Goal: Task Accomplishment & Management: Complete application form

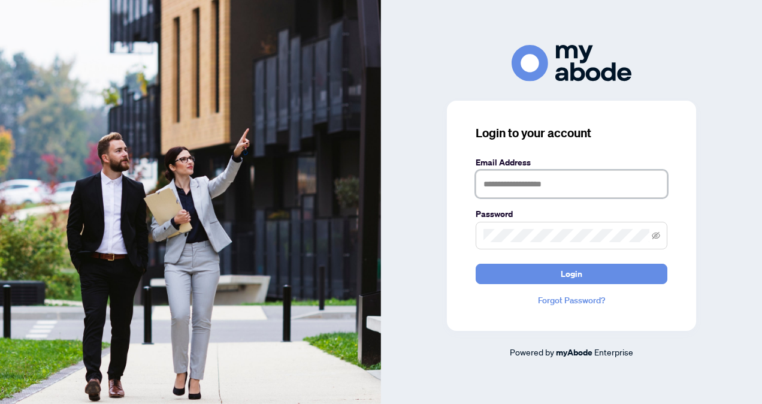
click at [518, 181] on input "text" at bounding box center [572, 184] width 192 height 28
type input "**********"
click at [552, 246] on span at bounding box center [572, 236] width 192 height 28
click at [476, 264] on button "Login" at bounding box center [572, 274] width 192 height 20
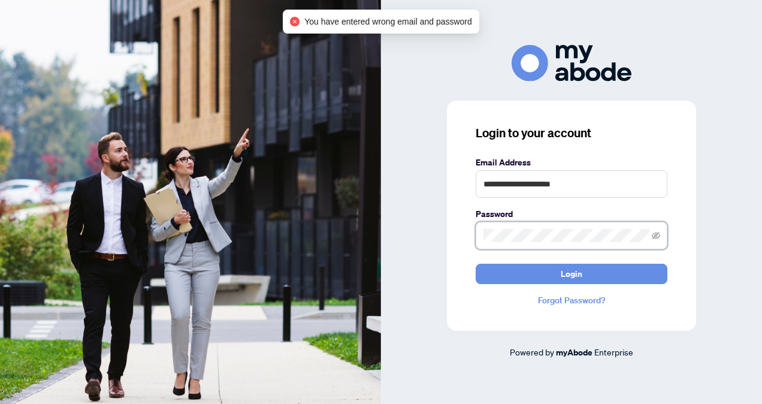
click at [424, 236] on div "**********" at bounding box center [571, 202] width 381 height 314
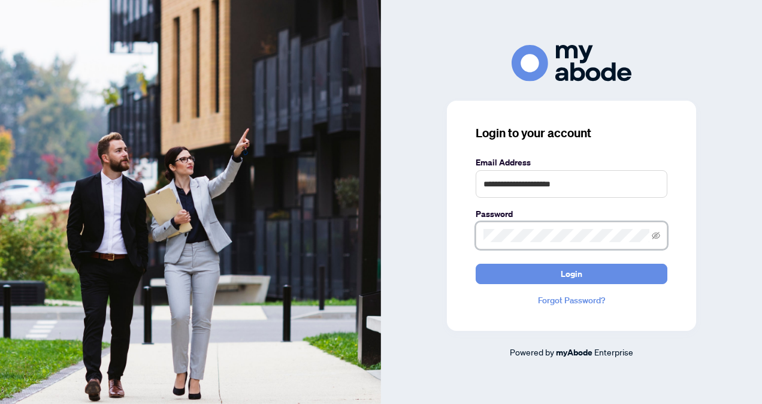
click at [476, 264] on button "Login" at bounding box center [572, 274] width 192 height 20
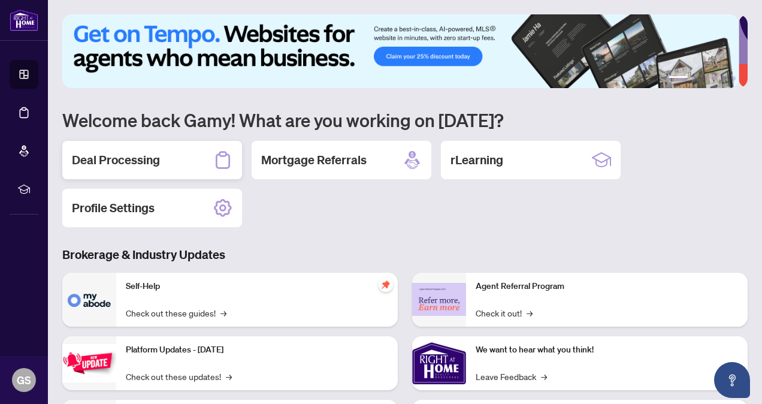
click at [183, 166] on div "Deal Processing" at bounding box center [152, 160] width 180 height 38
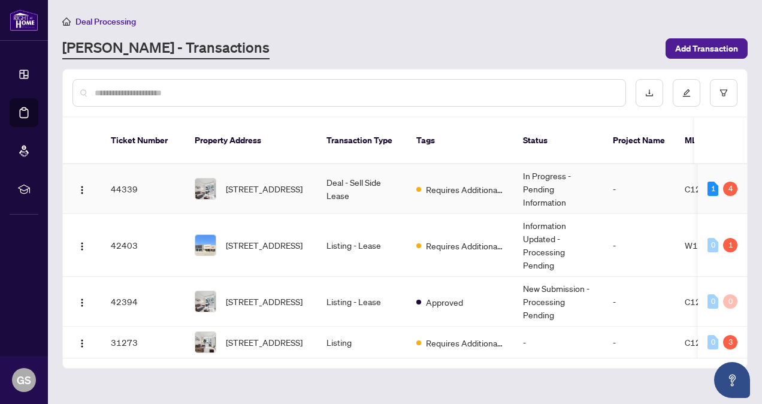
click at [399, 171] on td "Deal - Sell Side Lease" at bounding box center [362, 189] width 90 height 50
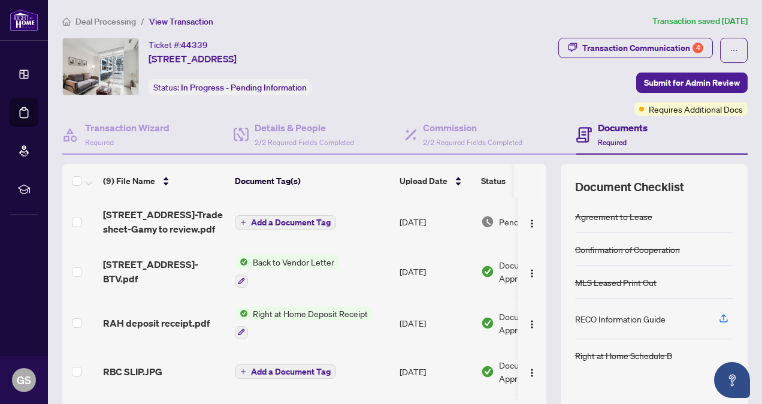
scroll to position [120, 0]
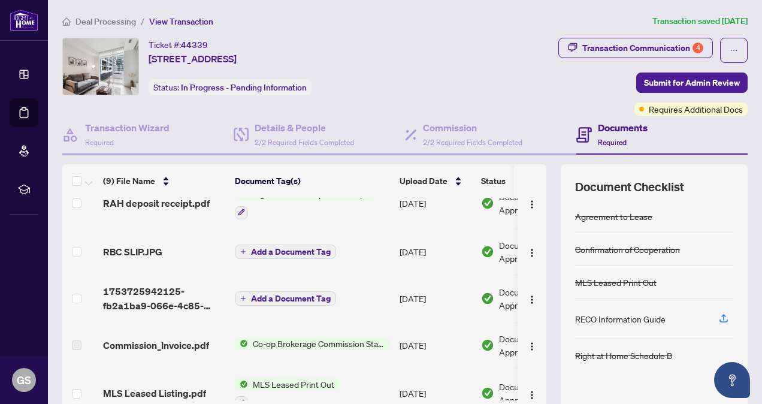
drag, startPoint x: 329, startPoint y: 394, endPoint x: 529, endPoint y: 393, distance: 200.1
click at [529, 393] on tr "MLS Leased Listing.pdf MLS Leased Print Out [DATE] Document Approved" at bounding box center [334, 394] width 544 height 52
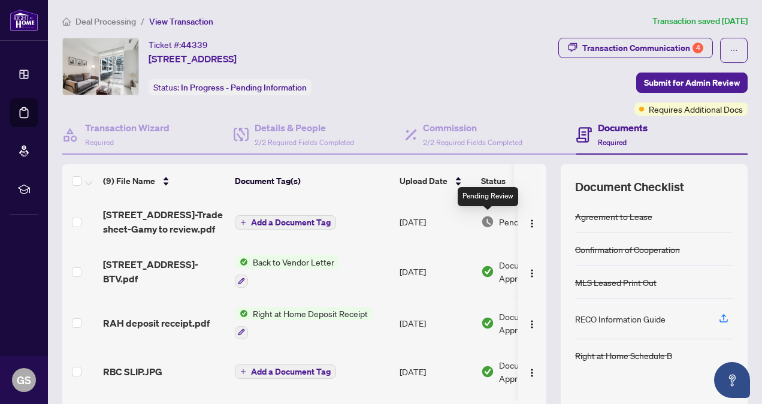
click at [489, 219] on img at bounding box center [487, 221] width 13 height 13
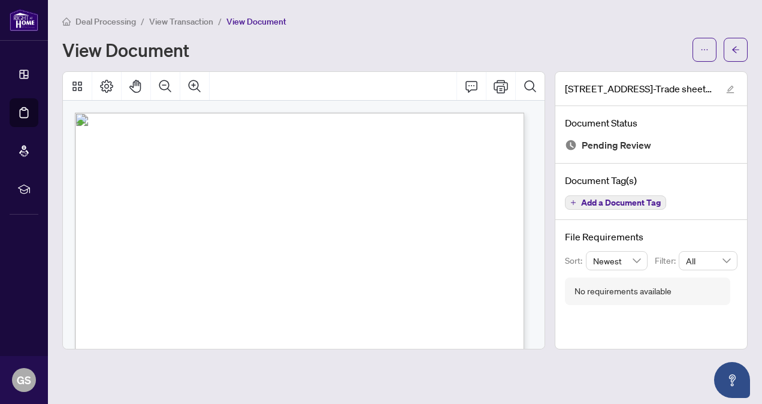
click at [166, 22] on span "View Transaction" at bounding box center [181, 21] width 64 height 11
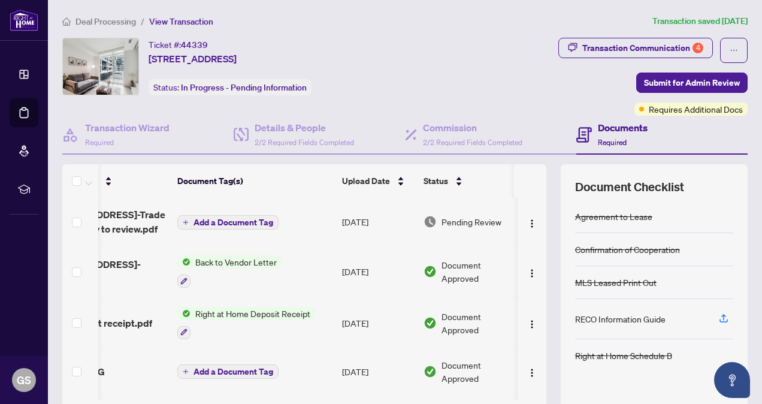
scroll to position [0, 73]
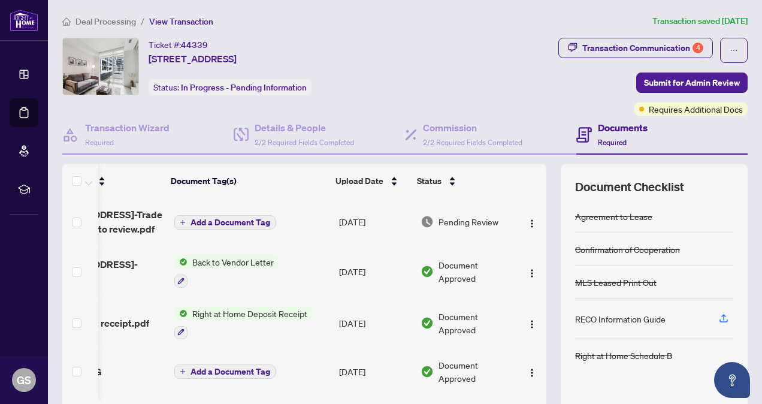
click at [445, 218] on span "Pending Review" at bounding box center [468, 221] width 60 height 13
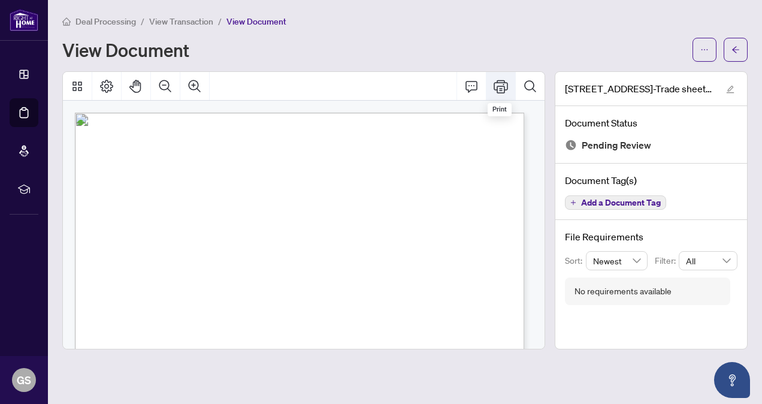
click at [506, 79] on icon "Print" at bounding box center [501, 86] width 14 height 14
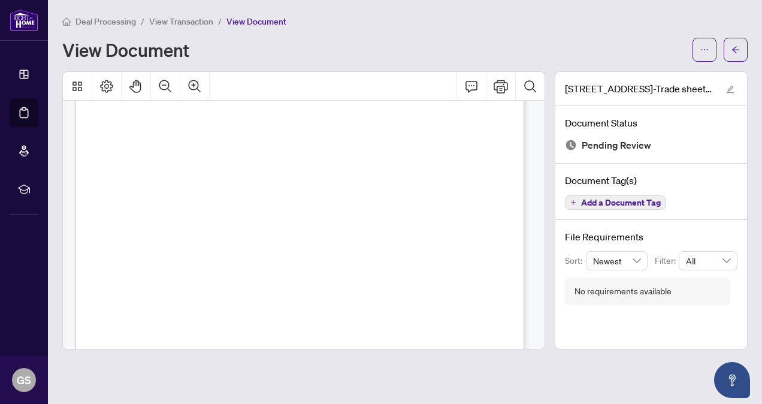
scroll to position [299, 0]
click at [105, 82] on icon "Page Layout" at bounding box center [106, 86] width 14 height 14
click at [81, 89] on icon "Thumbnails" at bounding box center [77, 86] width 14 height 14
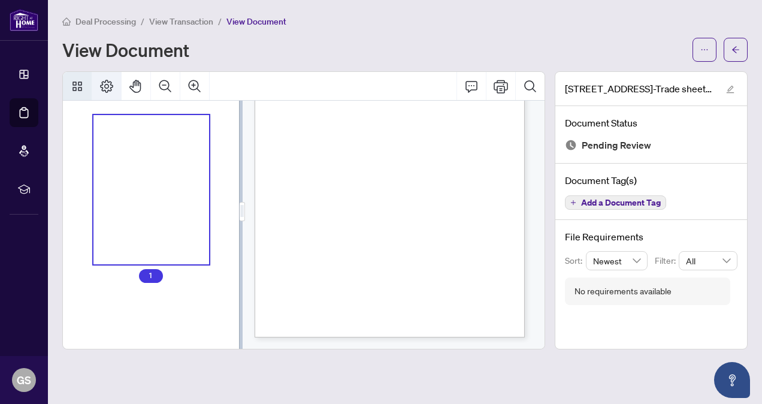
click at [107, 84] on icon "Page Layout" at bounding box center [106, 86] width 14 height 14
click at [161, 233] on div "Thumbnails" at bounding box center [151, 190] width 116 height 150
click at [713, 47] on button "button" at bounding box center [704, 50] width 24 height 24
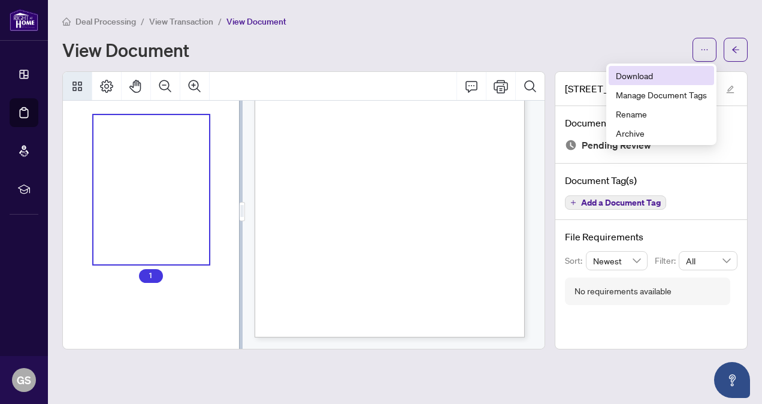
click at [680, 69] on span "Download" at bounding box center [661, 75] width 91 height 13
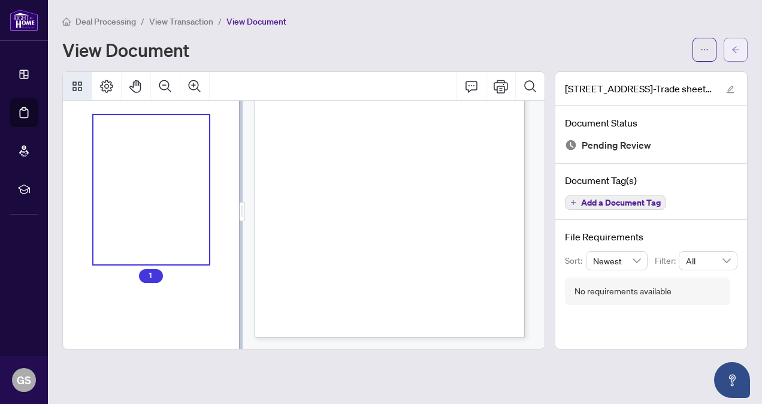
click at [732, 46] on icon "arrow-left" at bounding box center [735, 50] width 8 height 8
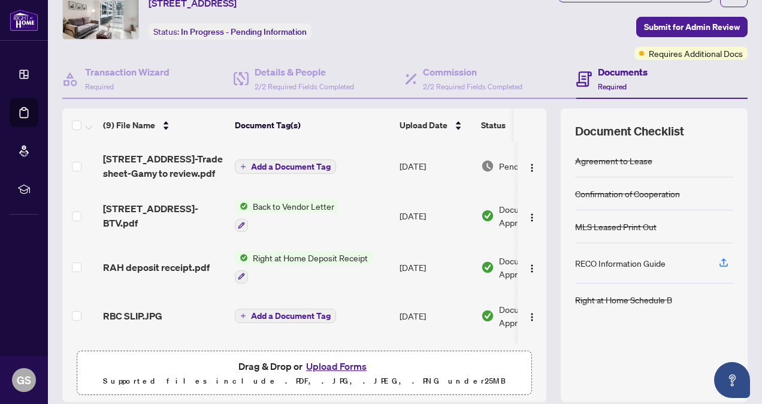
scroll to position [96, 0]
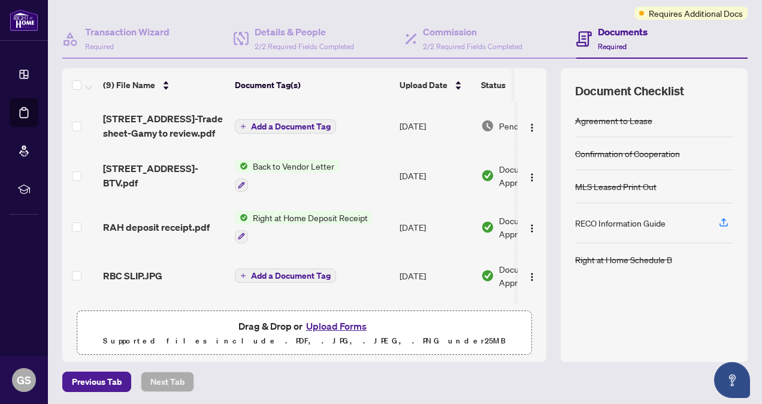
click at [325, 322] on button "Upload Forms" at bounding box center [336, 326] width 68 height 16
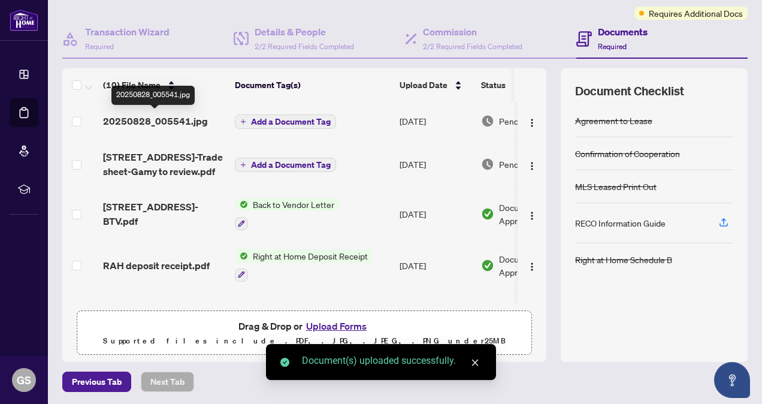
click at [162, 118] on span "20250828_005541.jpg" at bounding box center [155, 121] width 105 height 14
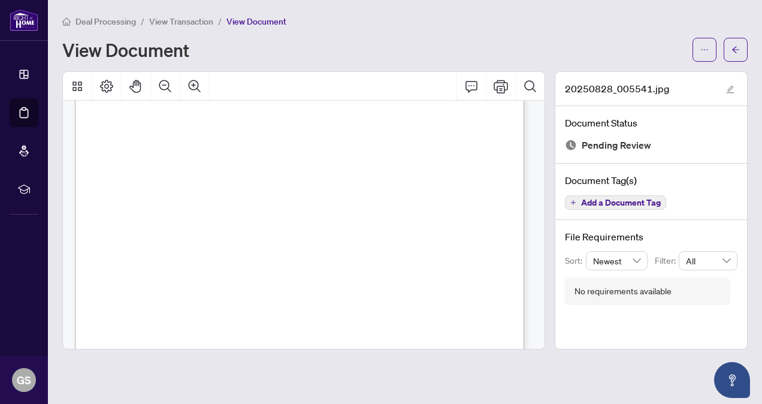
scroll to position [240, 0]
click at [190, 20] on span "View Transaction" at bounding box center [181, 21] width 64 height 11
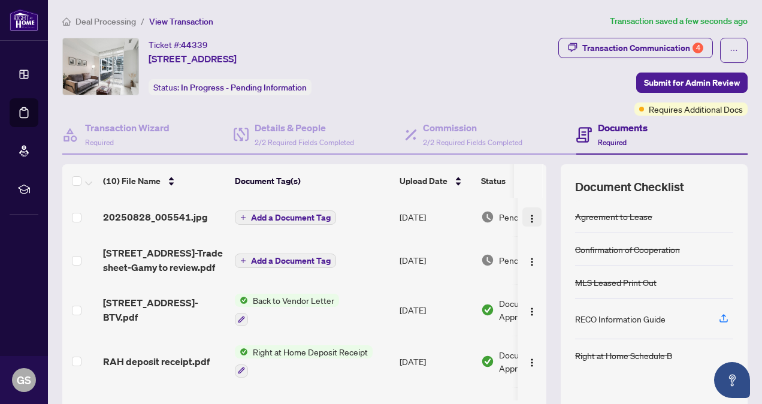
click at [527, 214] on img "button" at bounding box center [532, 219] width 10 height 10
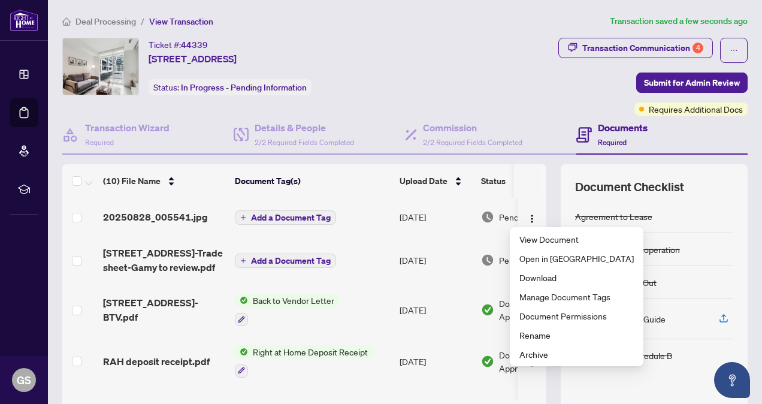
click at [253, 219] on span "Add a Document Tag" at bounding box center [291, 217] width 80 height 8
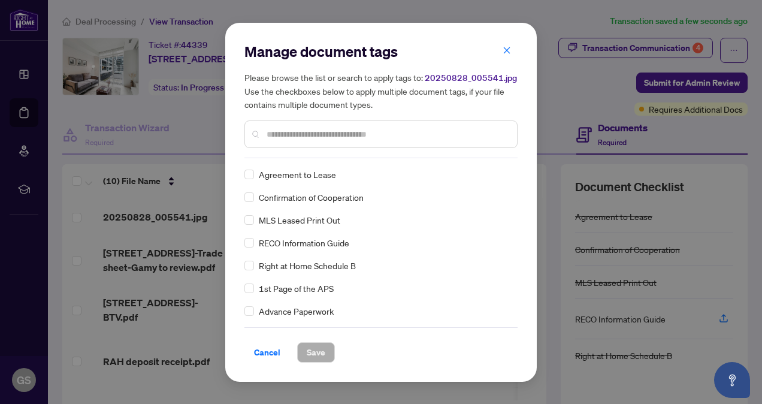
click at [339, 136] on input "text" at bounding box center [387, 134] width 241 height 13
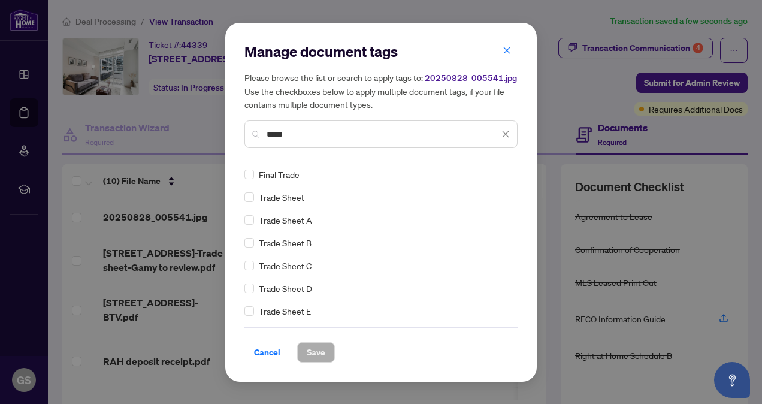
type input "*****"
click at [317, 355] on span "Save" at bounding box center [316, 352] width 19 height 19
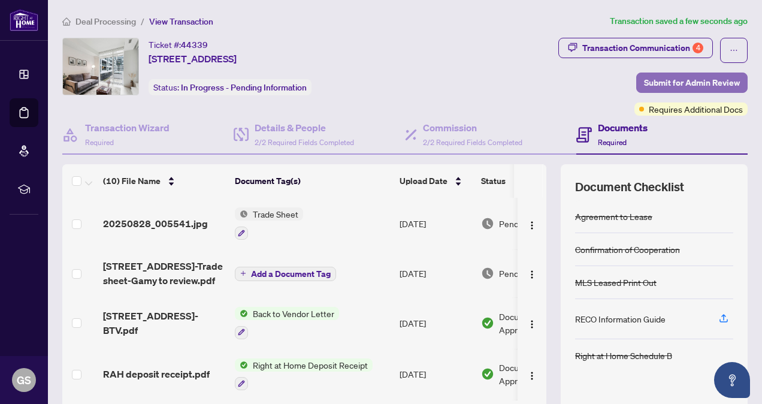
click at [718, 79] on span "Submit for Admin Review" at bounding box center [692, 82] width 96 height 19
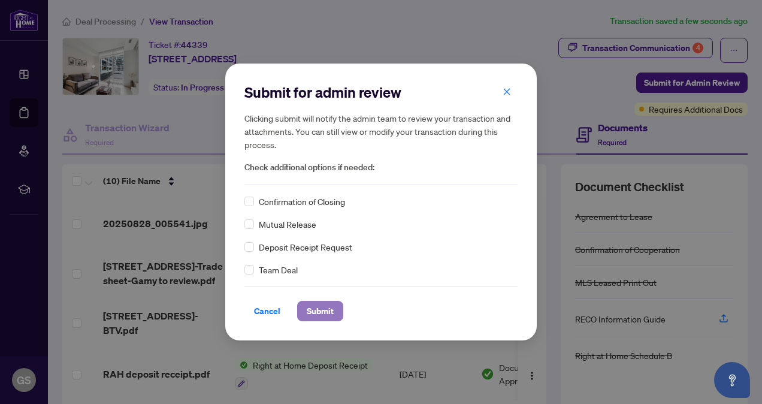
click at [326, 307] on span "Submit" at bounding box center [320, 310] width 27 height 19
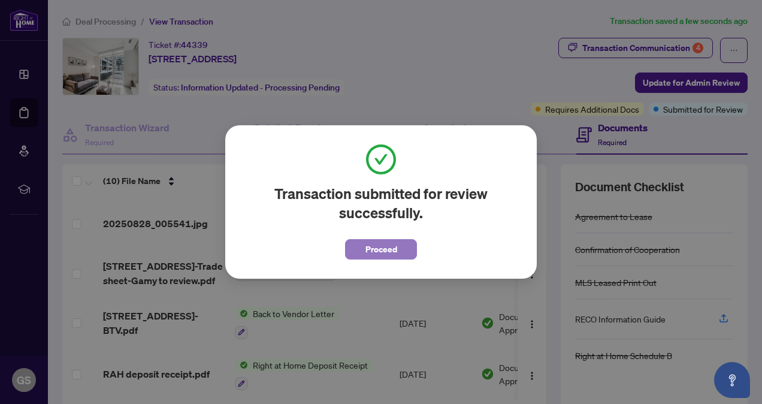
click at [394, 249] on span "Proceed" at bounding box center [381, 249] width 32 height 19
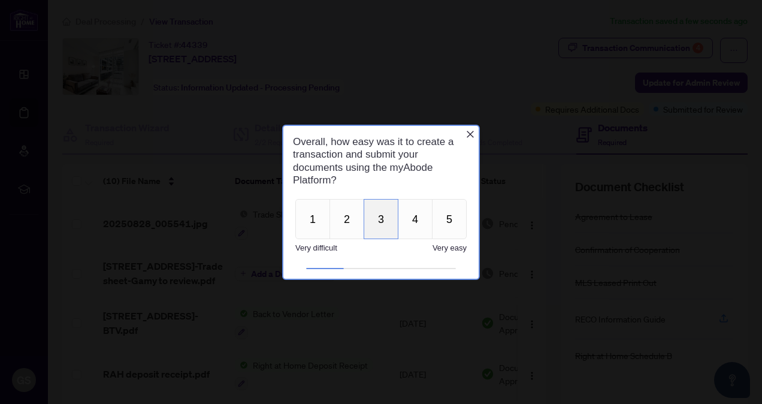
click at [373, 227] on button "3" at bounding box center [381, 218] width 35 height 40
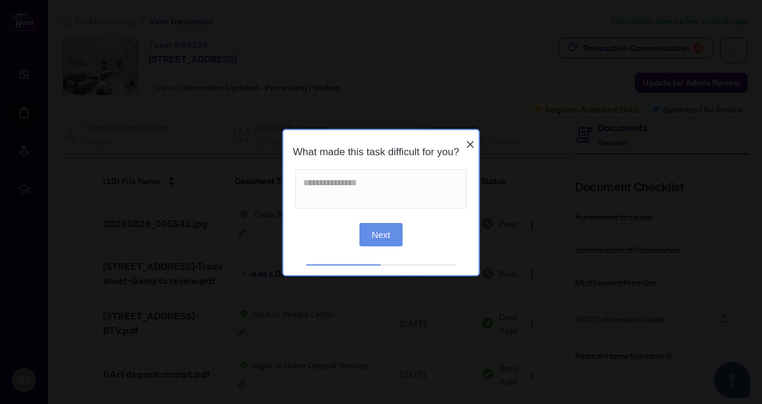
click at [471, 139] on icon "Close button" at bounding box center [470, 144] width 10 height 10
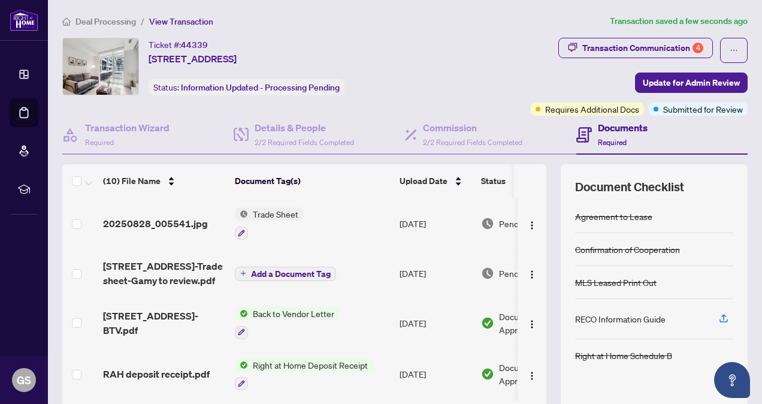
click at [123, 19] on span "Deal Processing" at bounding box center [105, 21] width 60 height 11
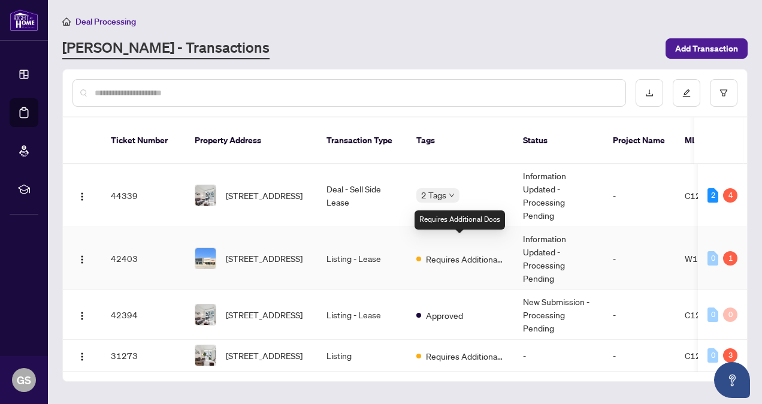
click at [468, 252] on span "Requires Additional Docs" at bounding box center [465, 258] width 78 height 13
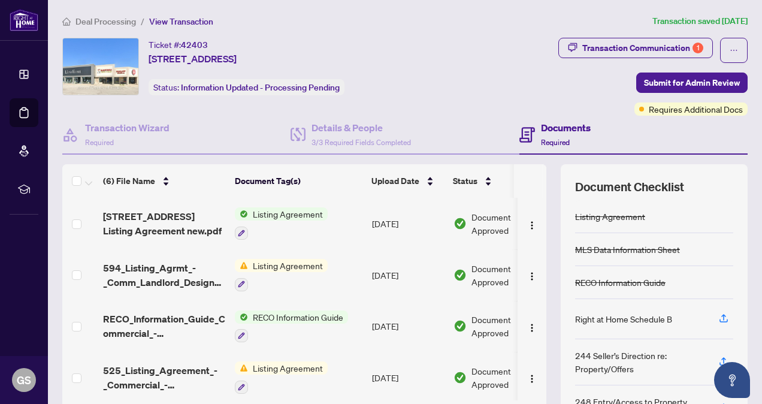
click at [307, 259] on span "Listing Agreement" at bounding box center [288, 265] width 80 height 13
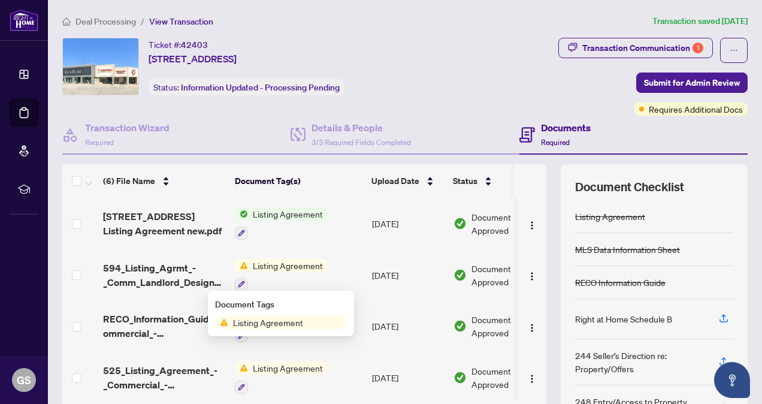
click at [259, 271] on div "Listing Agreement" at bounding box center [281, 275] width 93 height 32
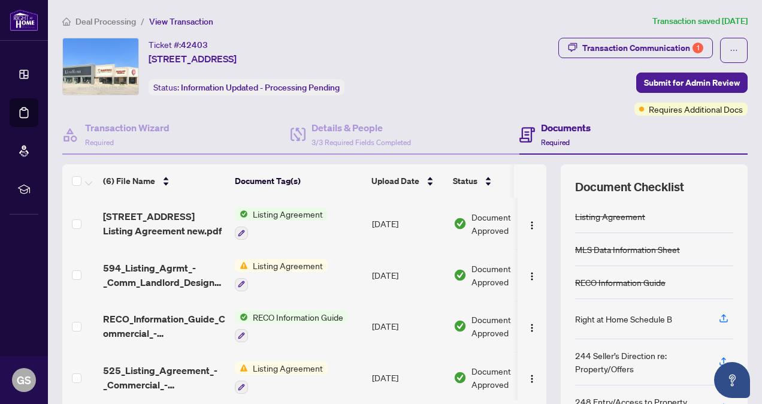
click at [192, 271] on span "594_Listing_Agrmt_-_Comm_Landlord_Designated_Rep_Agrmt_Auth_to_Offer_for_Lease_…" at bounding box center [164, 275] width 122 height 29
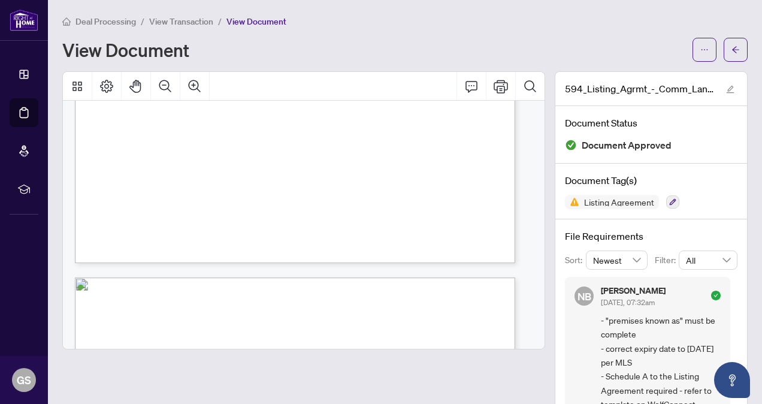
scroll to position [60, 0]
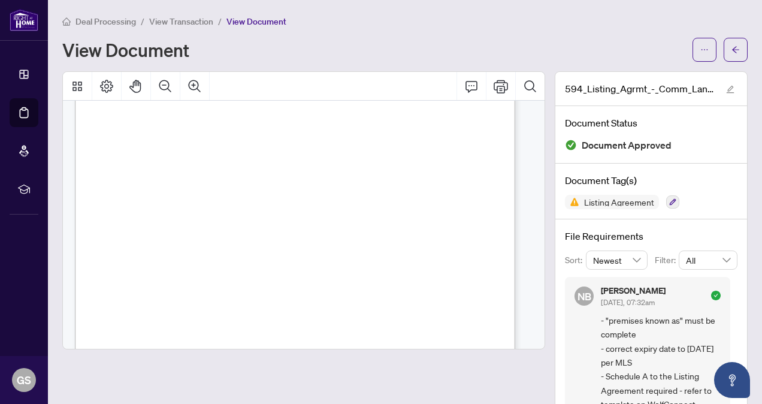
click at [344, 222] on span "the premises known as .........................................................…" at bounding box center [364, 225] width 237 height 7
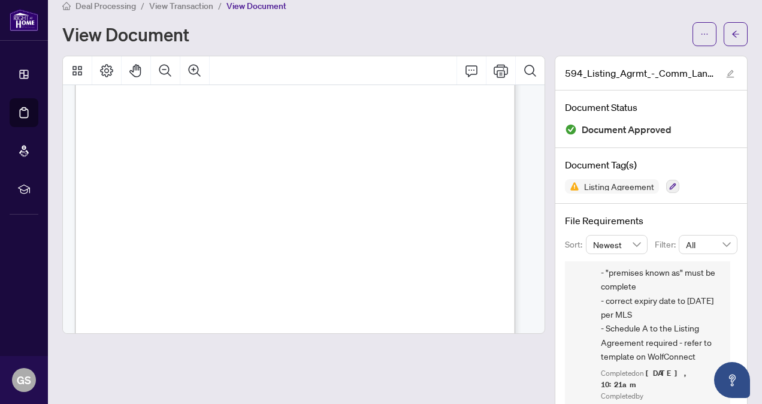
scroll to position [0, 0]
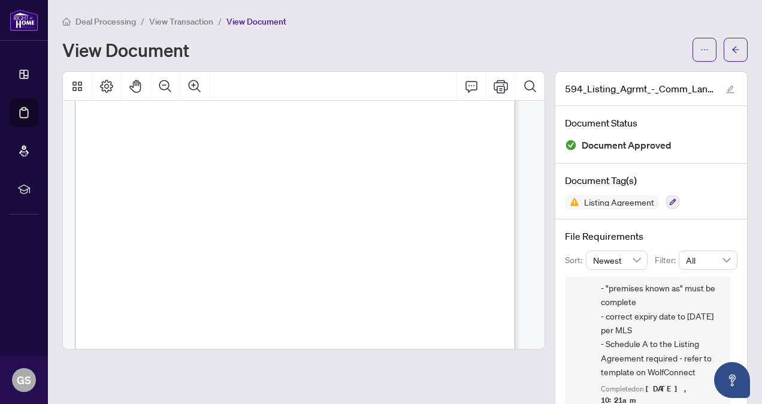
click at [204, 20] on span "View Transaction" at bounding box center [181, 21] width 64 height 11
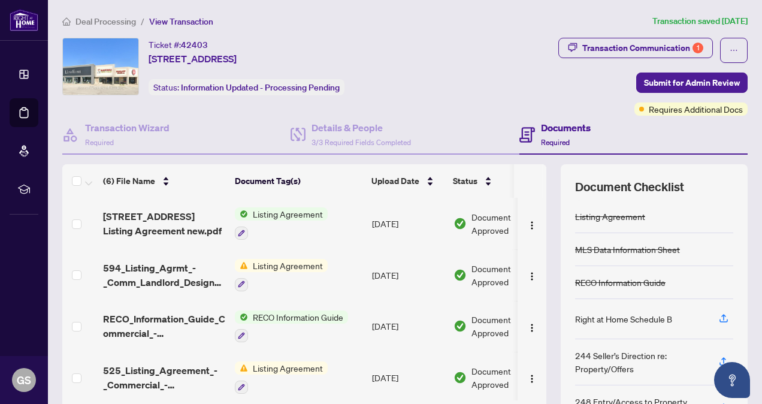
scroll to position [60, 0]
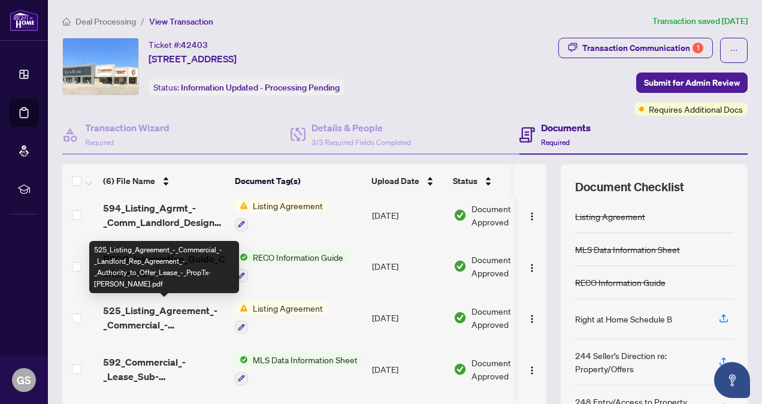
click at [207, 307] on span "525_Listing_Agreement_-_Commercial_-_Landlord_Rep_Agreement_-_Authority_to_Offe…" at bounding box center [164, 317] width 122 height 29
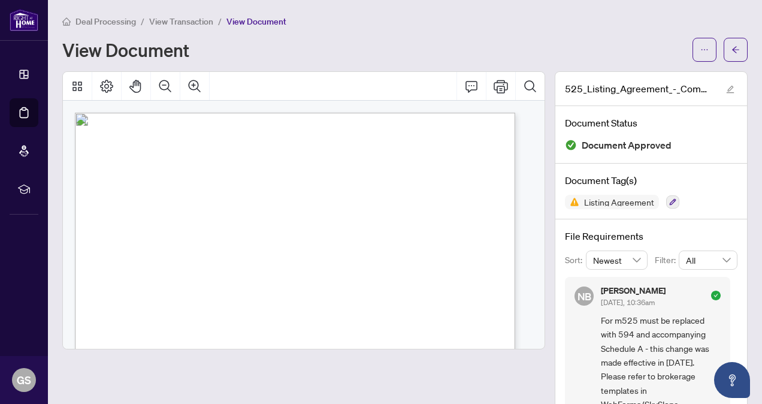
scroll to position [32, 0]
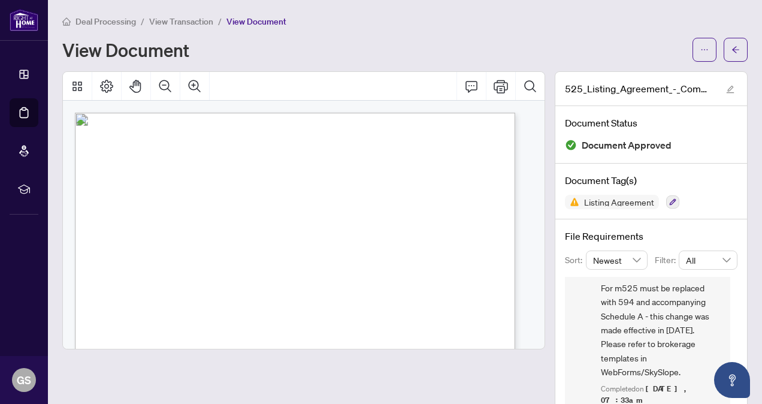
click at [170, 16] on span "View Transaction" at bounding box center [181, 21] width 64 height 11
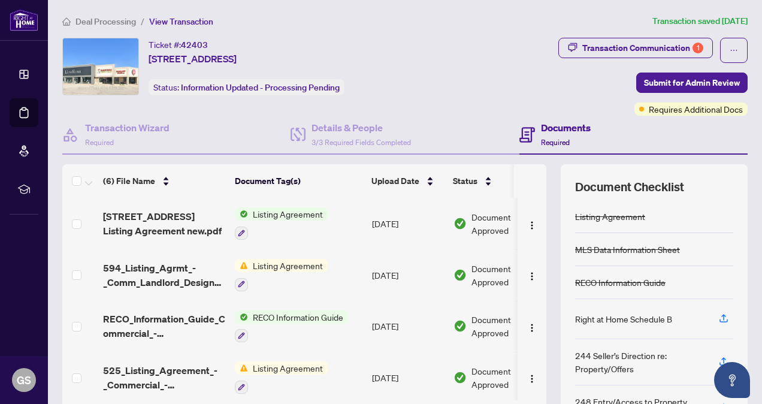
scroll to position [107, 0]
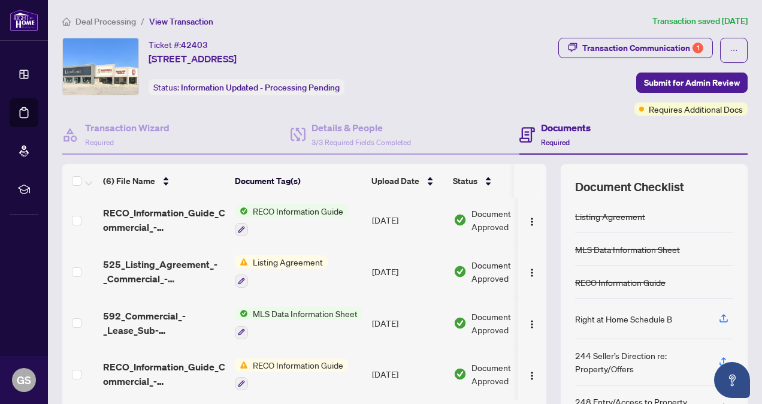
click at [310, 358] on span "RECO Information Guide" at bounding box center [298, 364] width 100 height 13
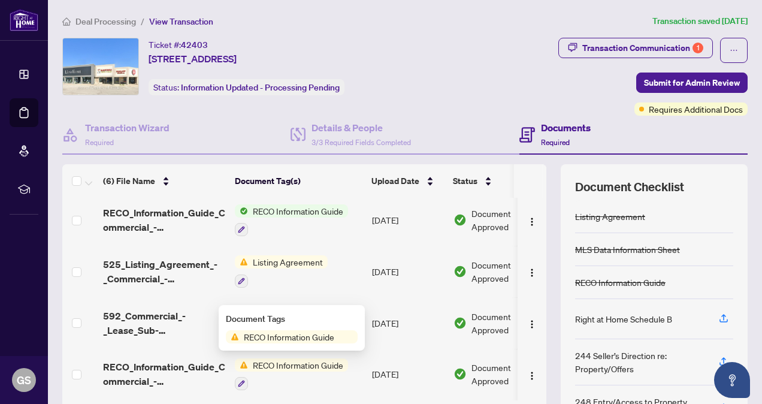
click at [181, 359] on span "RECO_Information_Guide_Commercial_-_RECO_Forms_-_PropTx-[PERSON_NAME].pdf" at bounding box center [164, 373] width 122 height 29
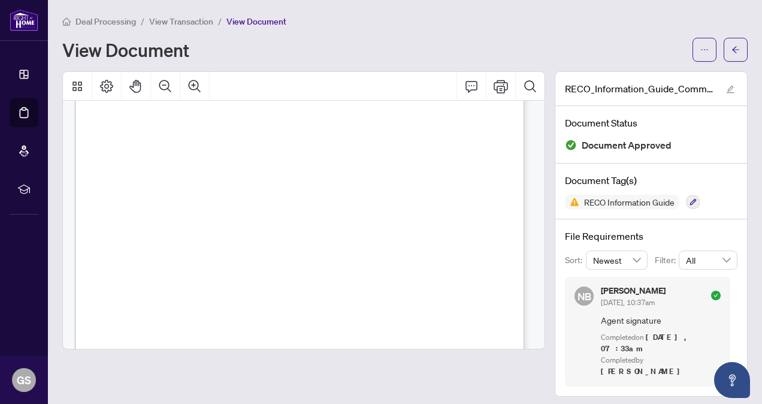
scroll to position [4837, 0]
click at [198, 17] on span "View Transaction" at bounding box center [181, 21] width 64 height 11
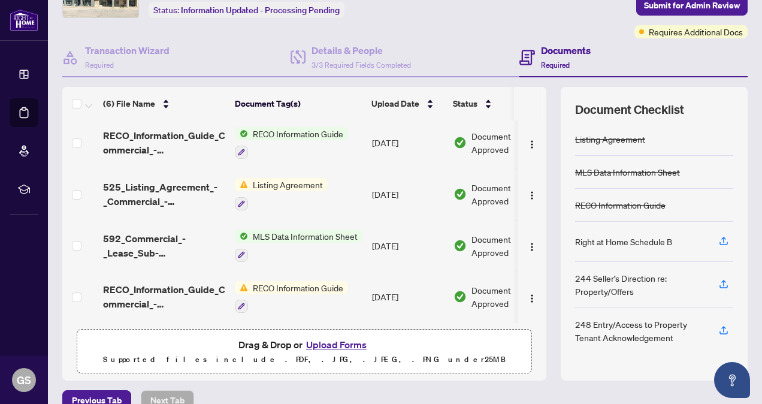
scroll to position [96, 0]
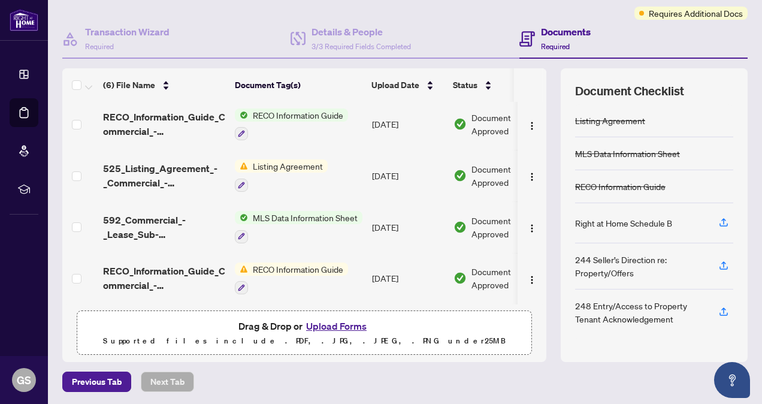
click at [172, 120] on span "RECO_Information_Guide_Commercial_-_RECO_Forms_-_PropTx-OREA_2025-07-16_23_56_0…" at bounding box center [164, 124] width 122 height 29
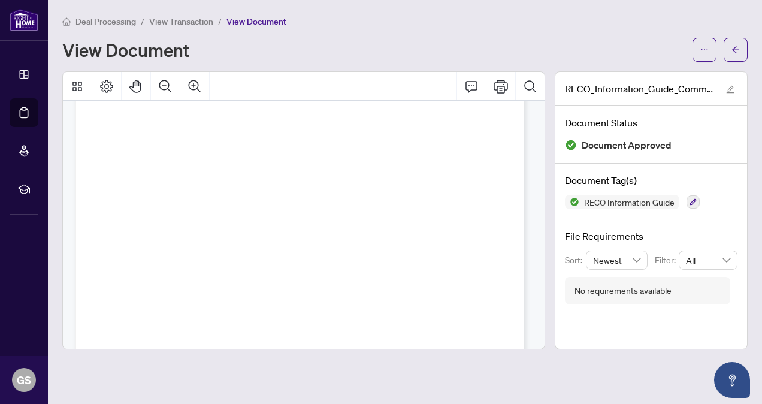
scroll to position [4744, 0]
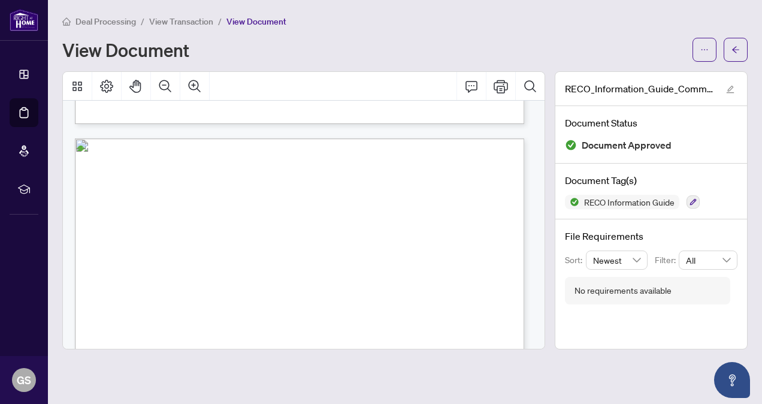
click at [189, 19] on span "View Transaction" at bounding box center [181, 21] width 64 height 11
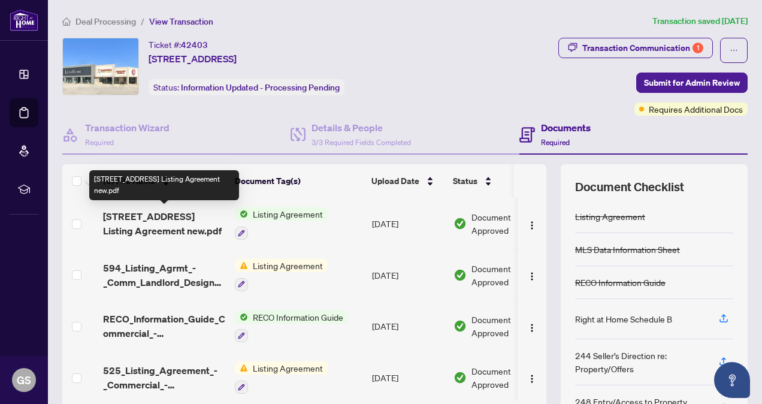
click at [172, 216] on span "[STREET_ADDRESS] Listing Agreement new.pdf" at bounding box center [164, 223] width 122 height 29
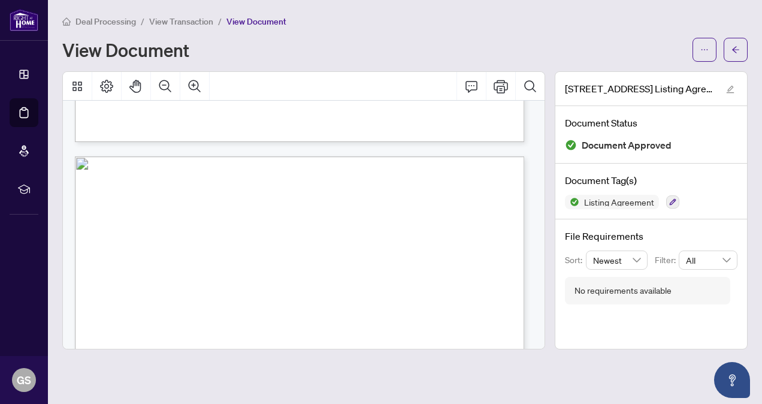
scroll to position [3943, 0]
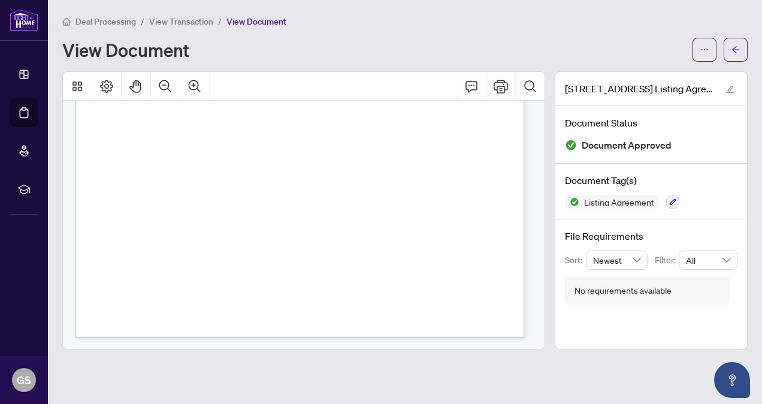
click at [200, 18] on span "View Transaction" at bounding box center [181, 21] width 64 height 11
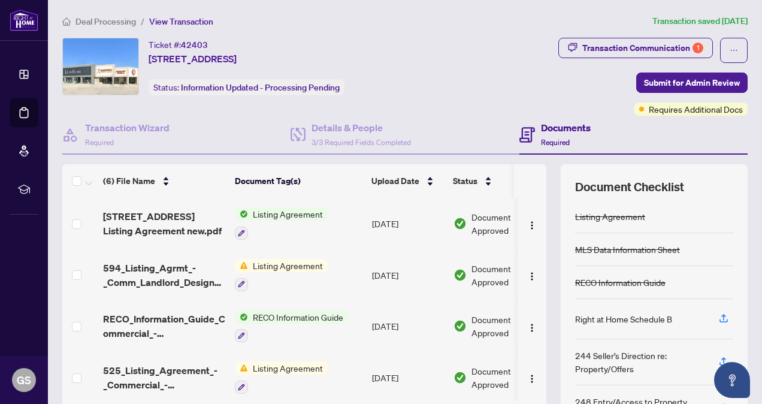
scroll to position [107, 0]
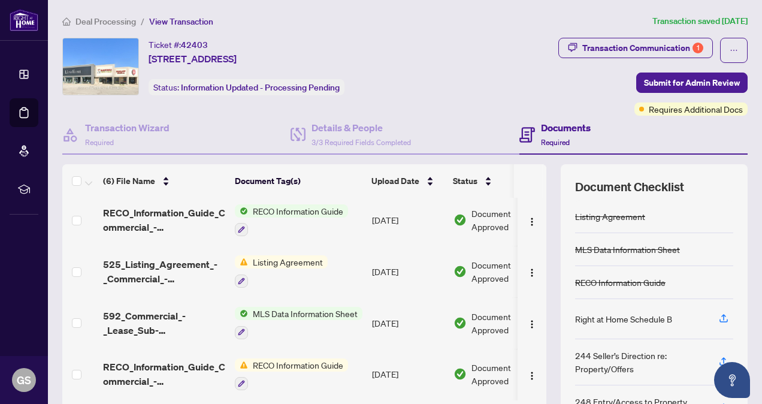
click at [114, 22] on span "Deal Processing" at bounding box center [105, 21] width 60 height 11
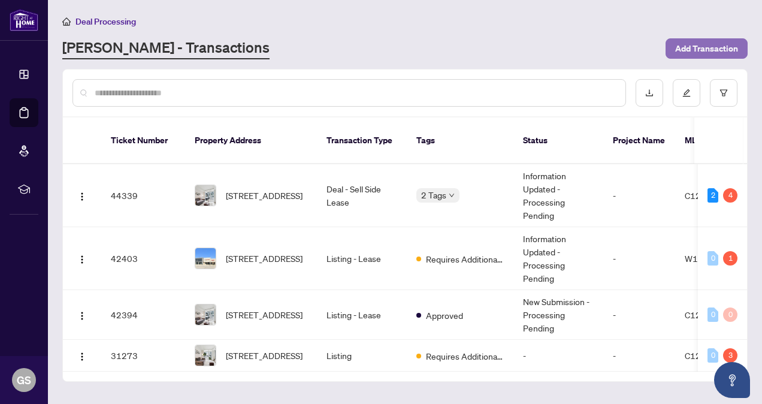
click at [733, 46] on span "Add Transaction" at bounding box center [706, 48] width 63 height 19
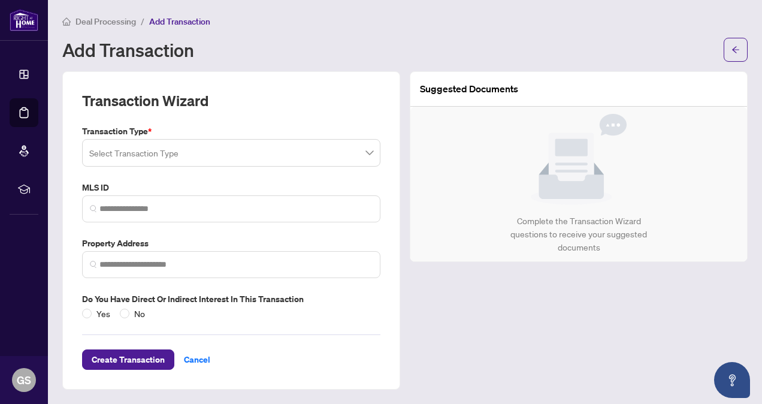
click at [277, 153] on input "search" at bounding box center [225, 154] width 273 height 26
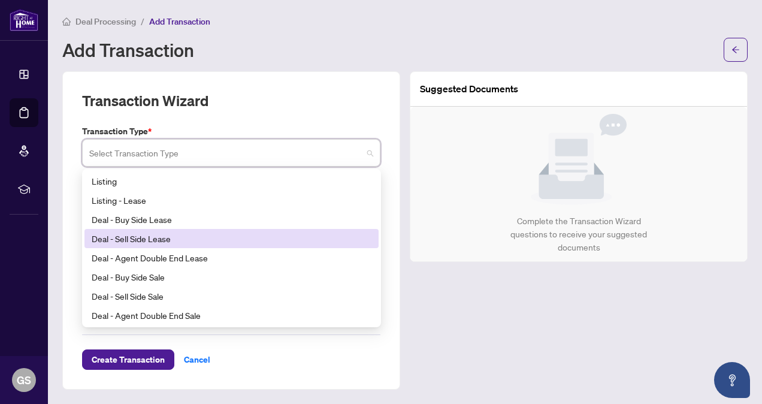
click at [192, 237] on div "Deal - Sell Side Lease" at bounding box center [232, 238] width 280 height 13
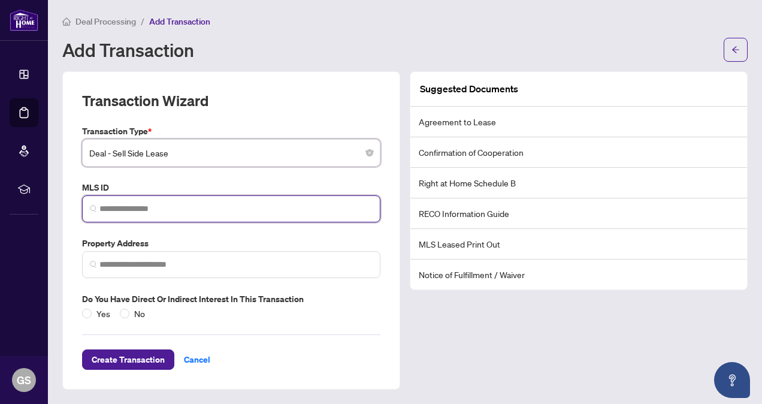
click at [214, 206] on input "search" at bounding box center [235, 208] width 273 height 13
click at [163, 202] on input "search" at bounding box center [235, 208] width 273 height 13
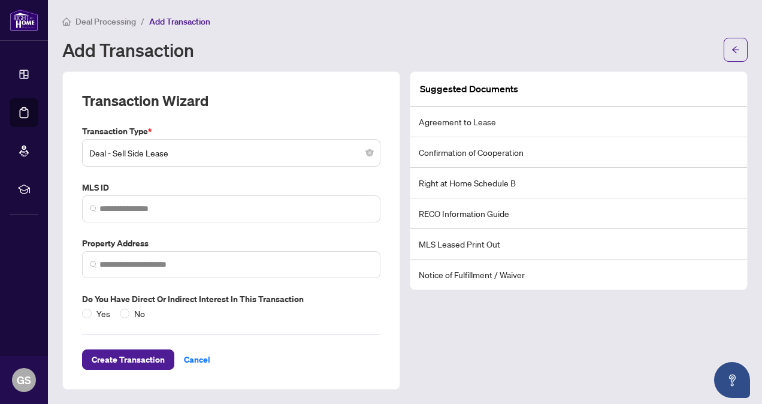
click at [103, 20] on span "Deal Processing" at bounding box center [105, 21] width 60 height 11
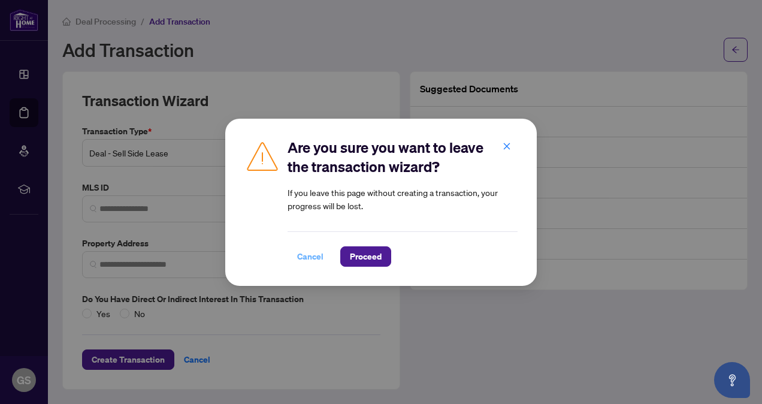
click at [320, 250] on span "Cancel" at bounding box center [310, 256] width 26 height 19
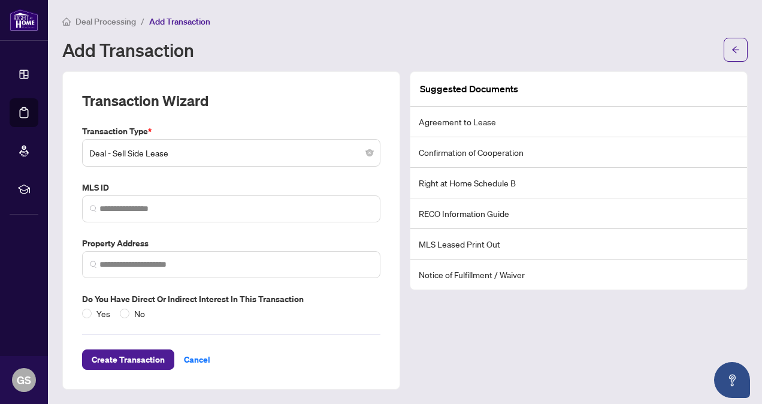
click at [117, 22] on span "Deal Processing" at bounding box center [105, 21] width 60 height 11
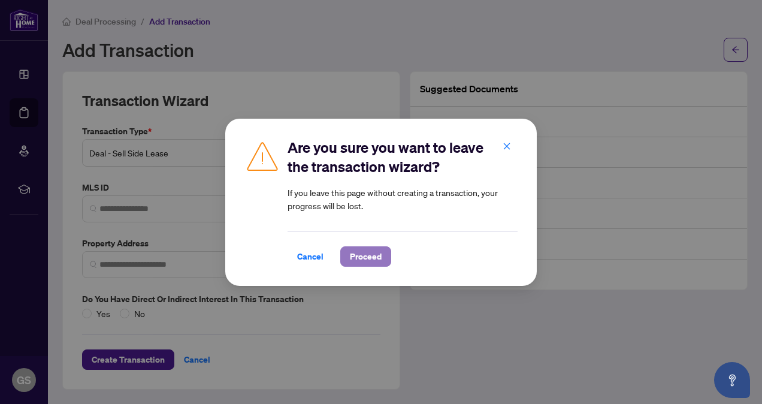
click at [374, 260] on span "Proceed" at bounding box center [366, 256] width 32 height 19
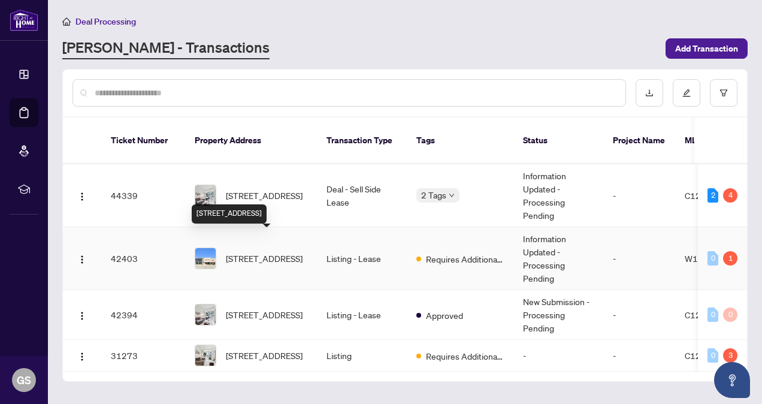
click at [280, 252] on span "[STREET_ADDRESS]" at bounding box center [264, 258] width 77 height 13
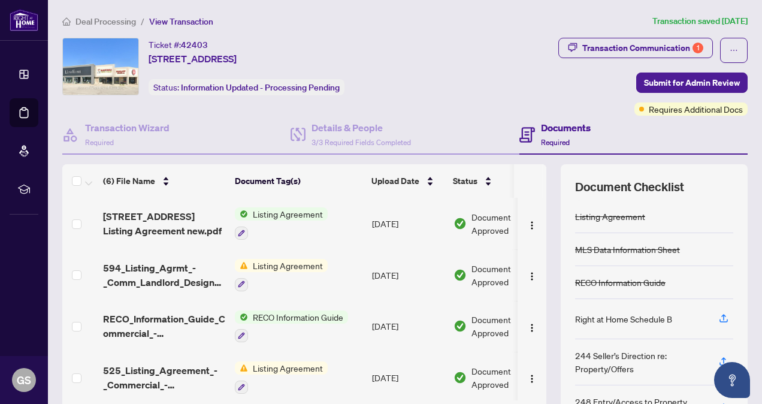
click at [95, 19] on span "Deal Processing" at bounding box center [105, 21] width 60 height 11
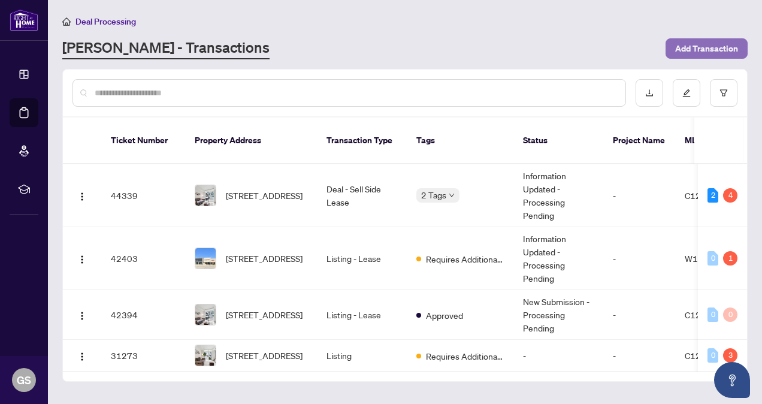
click at [709, 44] on span "Add Transaction" at bounding box center [706, 48] width 63 height 19
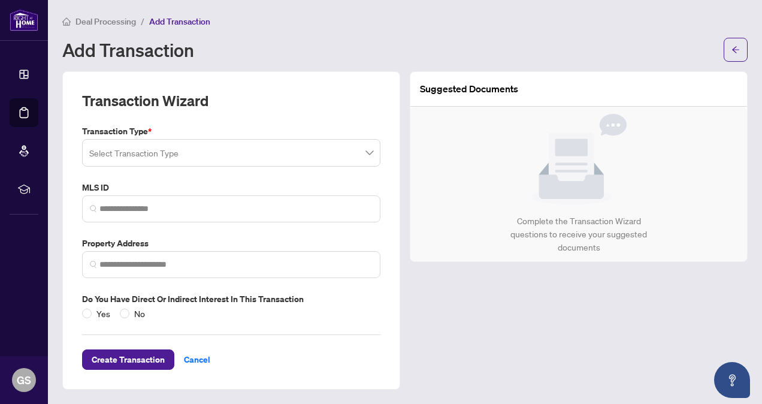
click at [205, 160] on input "search" at bounding box center [225, 154] width 273 height 26
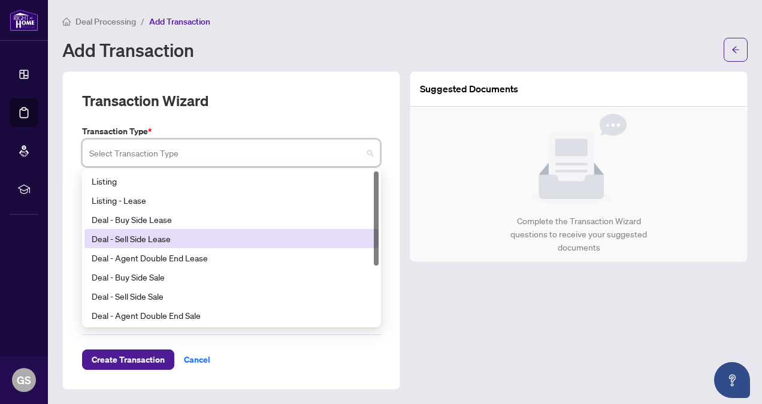
click at [168, 232] on div "Deal - Sell Side Lease" at bounding box center [232, 238] width 280 height 13
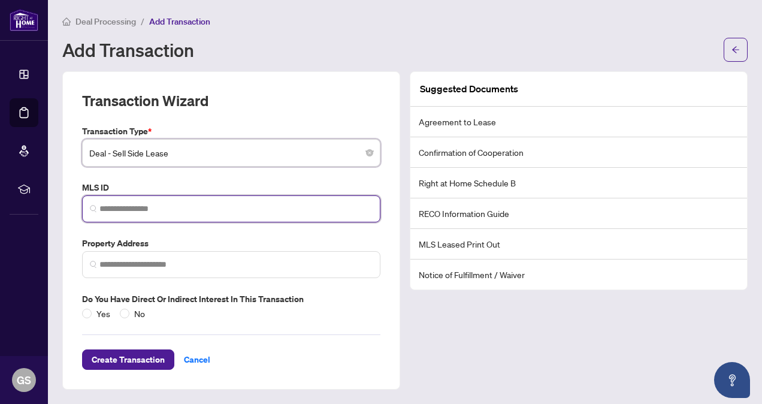
click at [167, 205] on input "search" at bounding box center [235, 208] width 273 height 13
paste input "*********"
type input "*********"
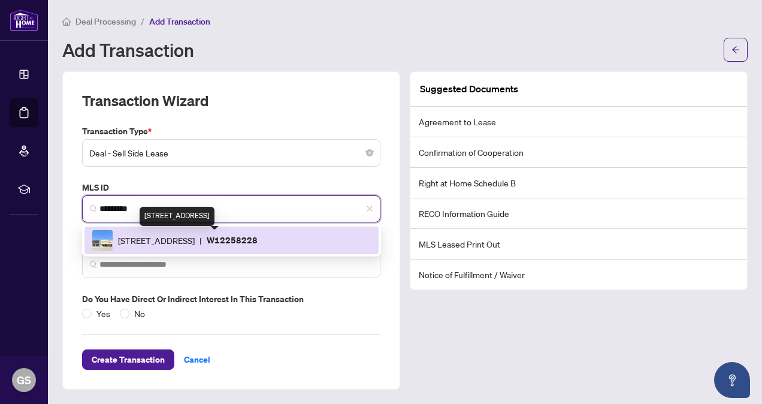
click at [195, 238] on span "[STREET_ADDRESS]" at bounding box center [156, 240] width 77 height 13
type input "**********"
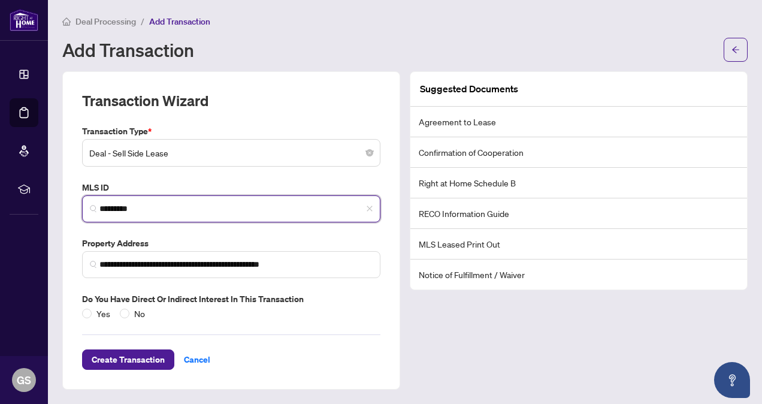
type input "*********"
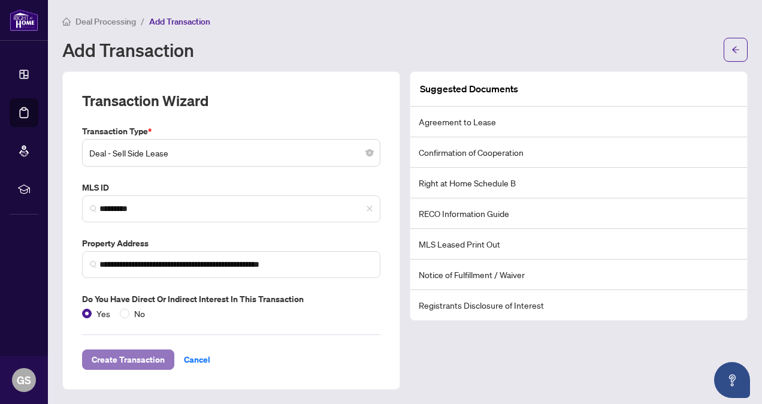
click at [158, 352] on span "Create Transaction" at bounding box center [128, 359] width 73 height 19
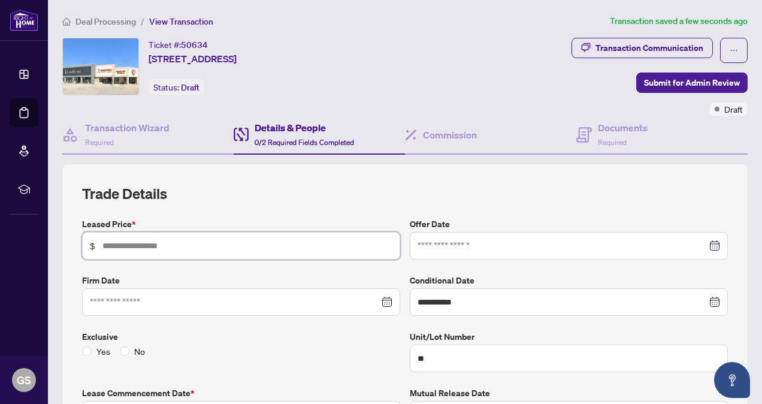
click at [193, 243] on input "text" at bounding box center [247, 245] width 290 height 13
type input "**"
click at [529, 243] on input at bounding box center [561, 245] width 289 height 13
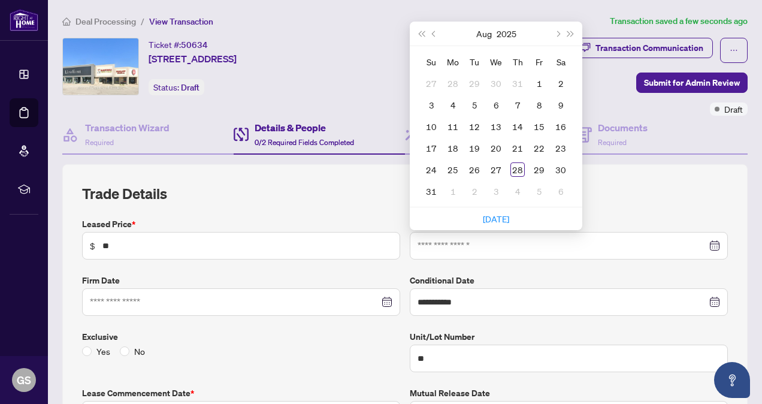
click at [675, 217] on label "Offer Date" at bounding box center [569, 223] width 318 height 13
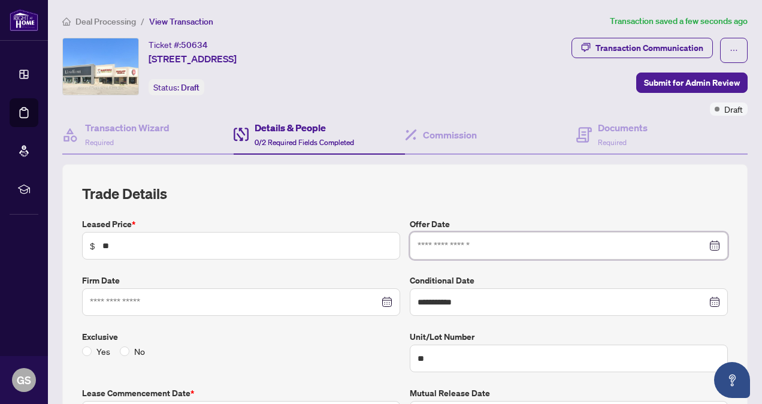
click at [609, 249] on input at bounding box center [561, 245] width 289 height 13
click at [276, 304] on input at bounding box center [234, 301] width 289 height 13
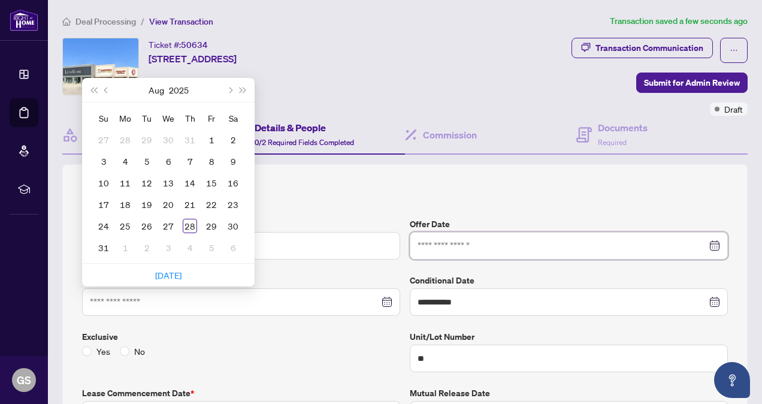
click at [484, 244] on input at bounding box center [561, 245] width 289 height 13
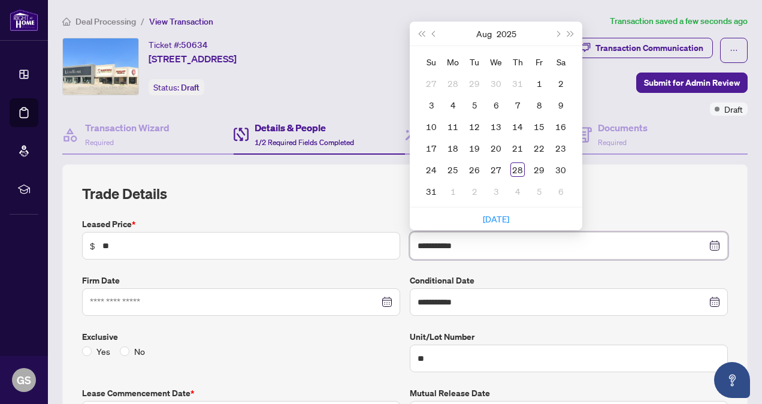
type input "**********"
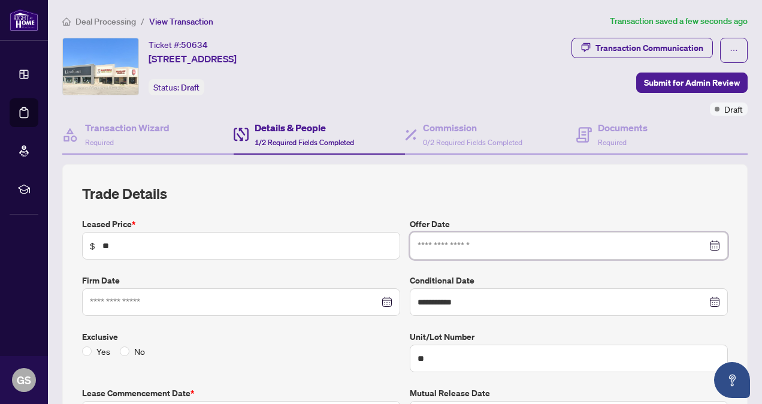
click at [516, 241] on input at bounding box center [561, 245] width 289 height 13
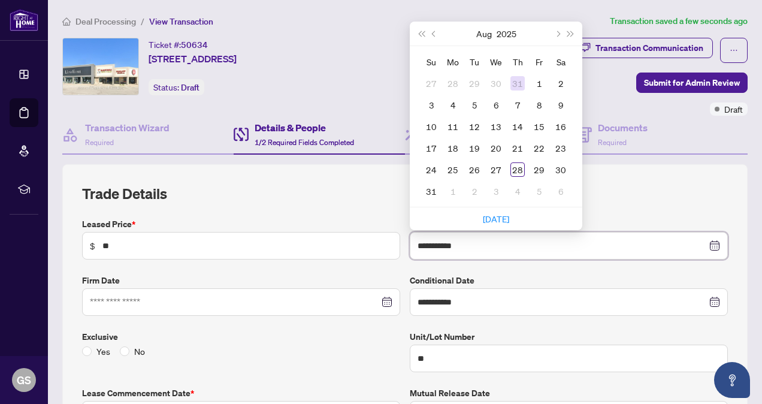
type input "**********"
click at [558, 79] on div "2" at bounding box center [560, 83] width 14 height 14
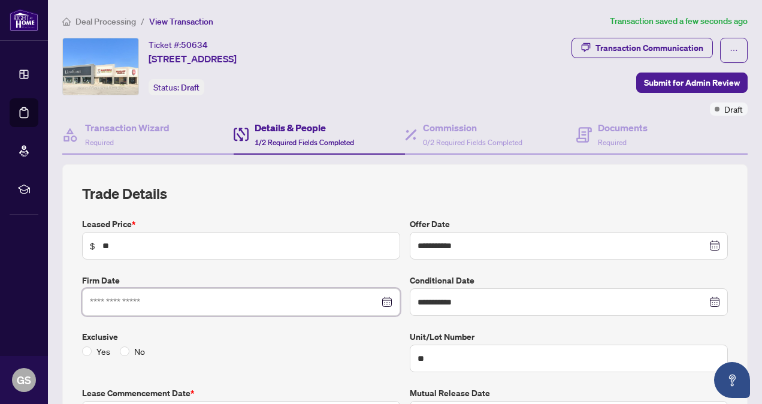
click at [196, 301] on input at bounding box center [234, 301] width 289 height 13
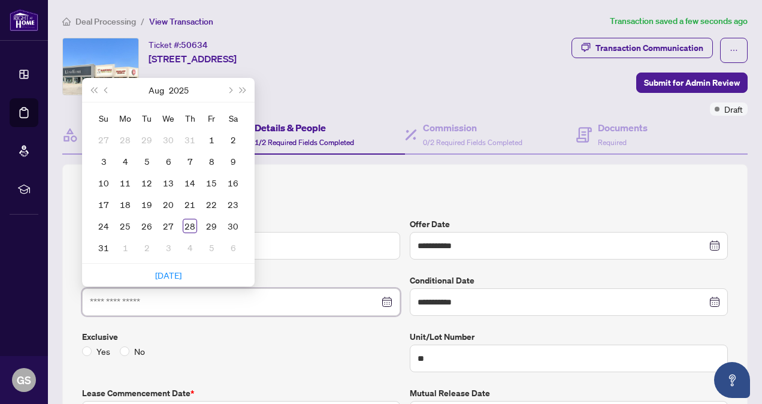
type input "**********"
click at [125, 199] on div "18" at bounding box center [125, 204] width 14 height 14
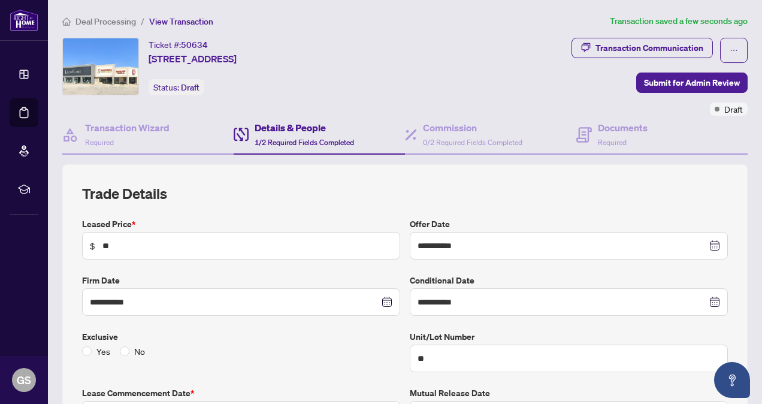
click at [341, 327] on div "**********" at bounding box center [404, 380] width 655 height 327
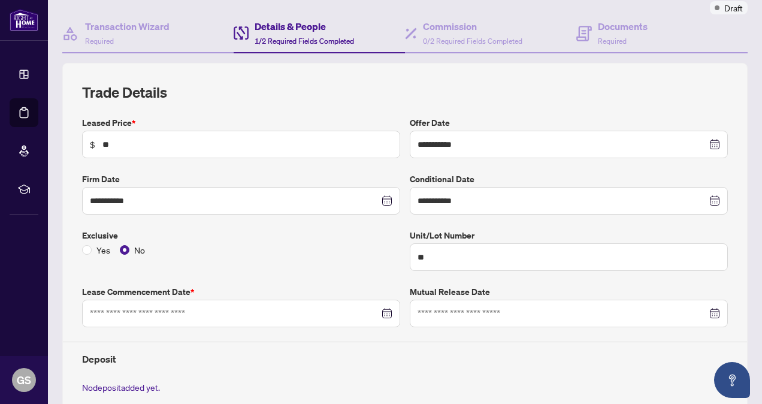
scroll to position [120, 0]
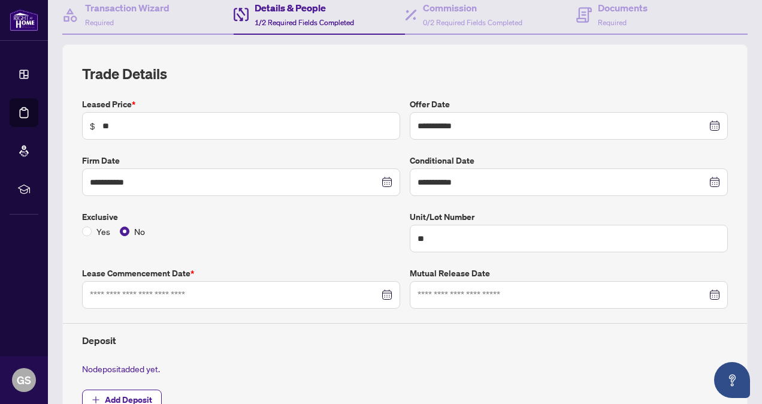
click at [381, 290] on div at bounding box center [241, 294] width 302 height 13
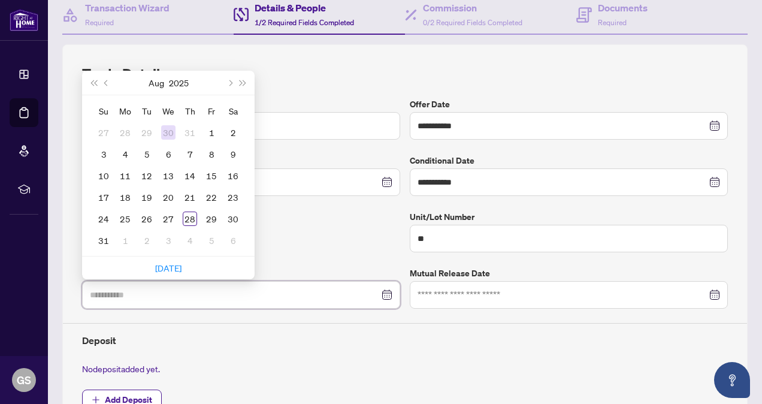
type input "**********"
click at [231, 75] on button "Next month (PageDown)" at bounding box center [229, 83] width 13 height 24
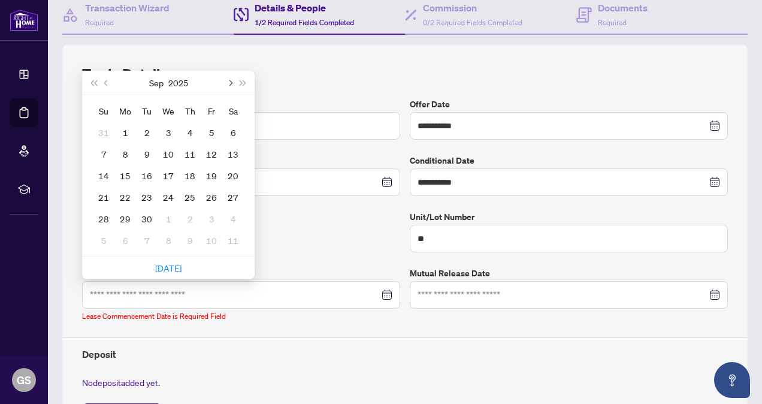
click at [231, 75] on button "Next month (PageDown)" at bounding box center [229, 83] width 13 height 24
type input "**********"
click at [165, 132] on div "1" at bounding box center [168, 132] width 14 height 14
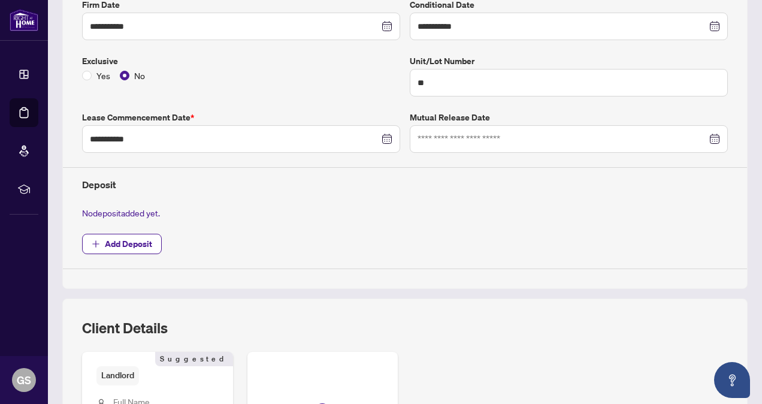
scroll to position [299, 0]
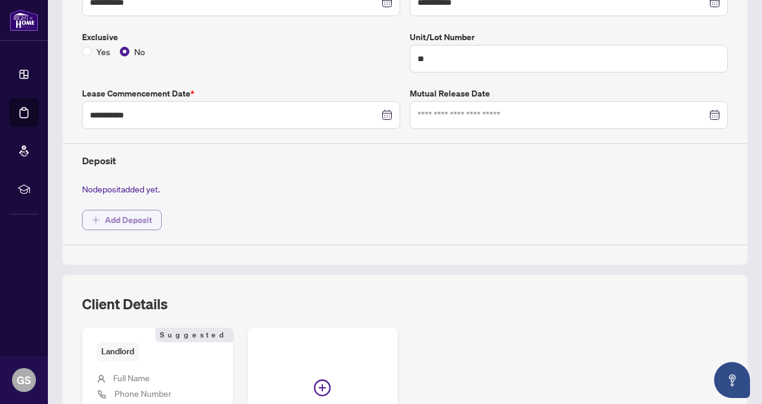
click at [144, 218] on span "Add Deposit" at bounding box center [128, 219] width 47 height 19
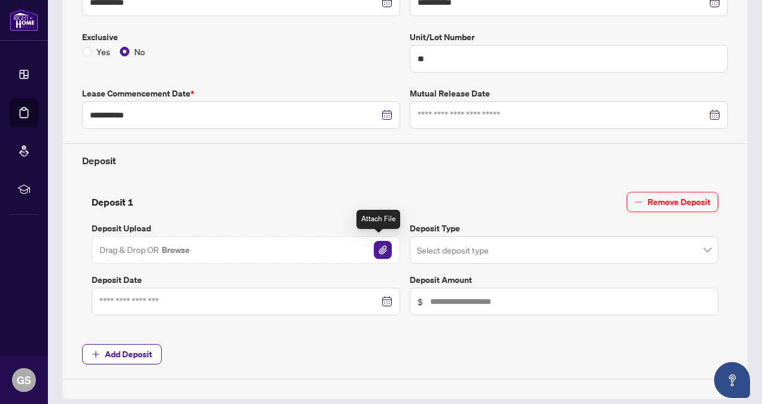
click at [375, 246] on img "button" at bounding box center [383, 250] width 18 height 18
click at [529, 238] on input "search" at bounding box center [558, 251] width 283 height 26
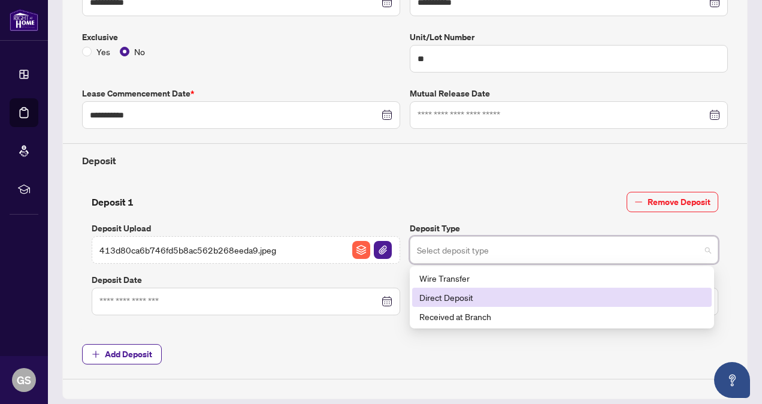
click at [475, 295] on div "Direct Deposit" at bounding box center [561, 296] width 285 height 13
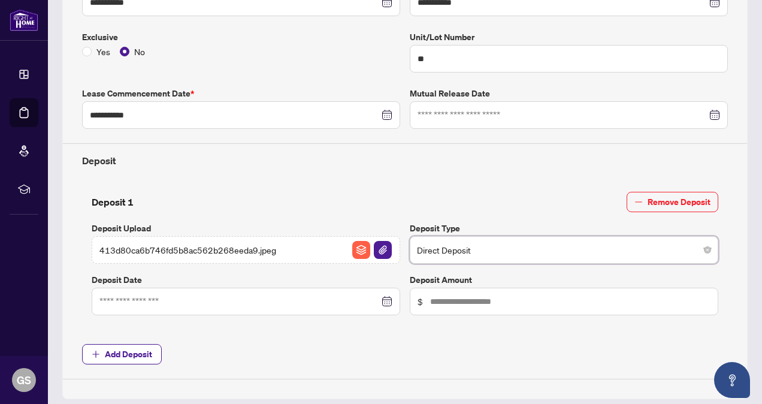
click at [385, 298] on div at bounding box center [245, 301] width 293 height 13
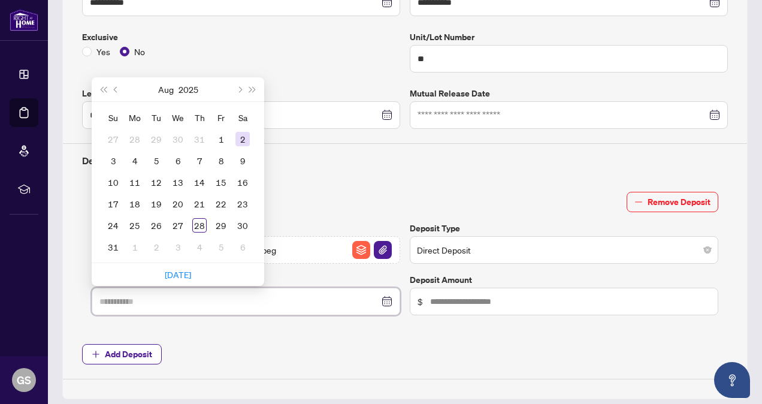
type input "**********"
click at [243, 134] on div "2" at bounding box center [242, 139] width 14 height 14
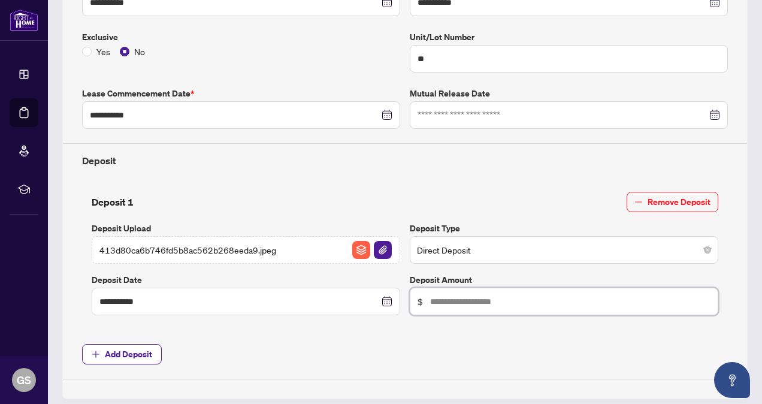
click at [442, 295] on input "text" at bounding box center [570, 301] width 280 height 13
type input "******"
click at [444, 326] on div "**********" at bounding box center [404, 148] width 655 height 461
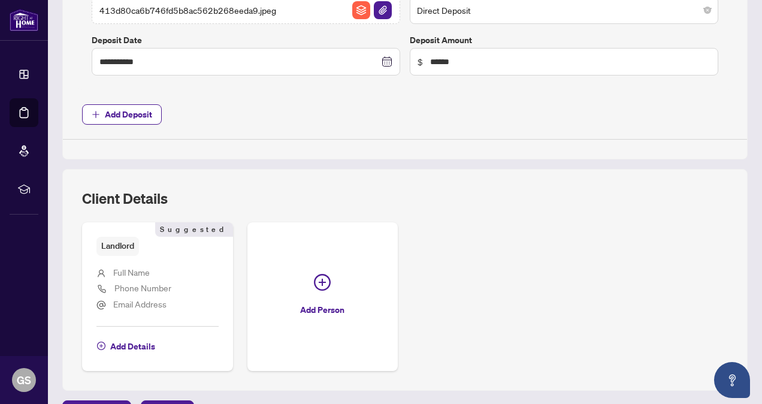
scroll to position [563, 0]
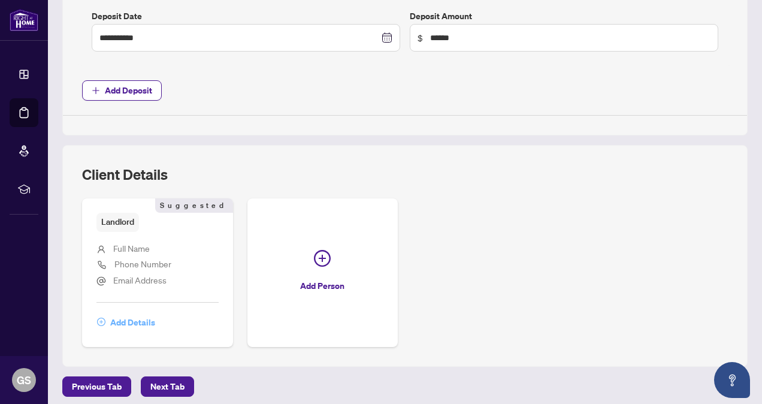
click at [138, 313] on span "Add Details" at bounding box center [132, 322] width 45 height 19
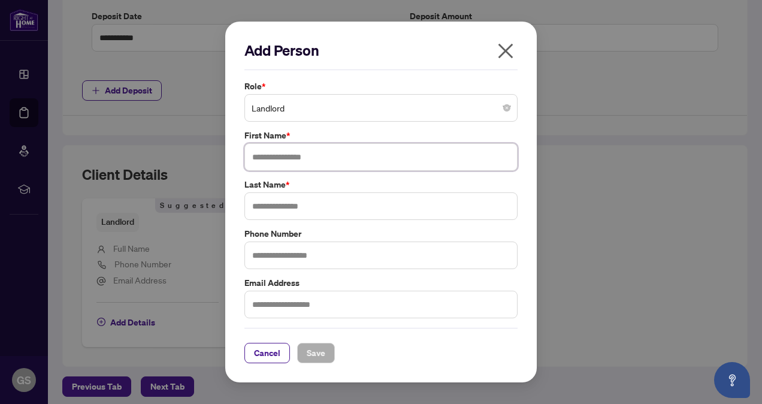
click at [332, 153] on input "text" at bounding box center [380, 157] width 273 height 28
click at [389, 105] on span "Landlord" at bounding box center [381, 107] width 259 height 23
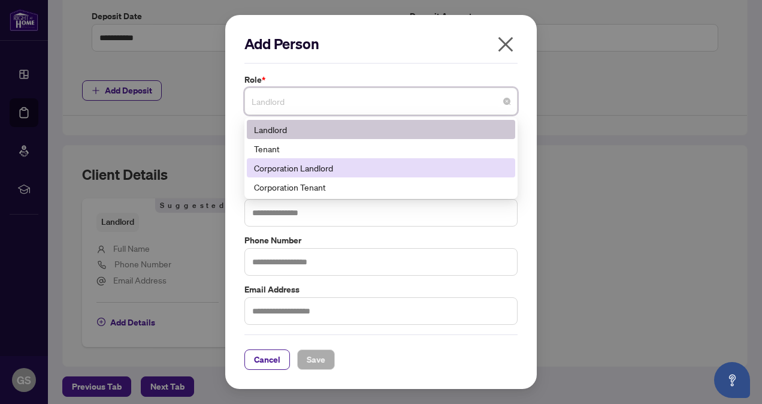
click at [348, 170] on div "Corporation Landlord" at bounding box center [381, 167] width 254 height 13
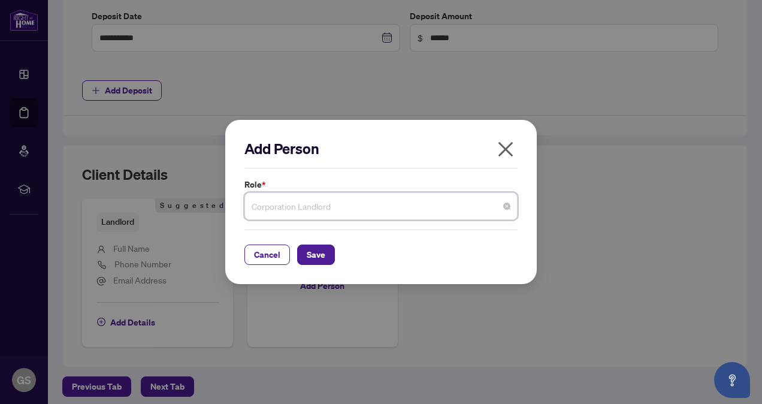
click at [308, 202] on span "Corporation Landlord" at bounding box center [381, 206] width 259 height 23
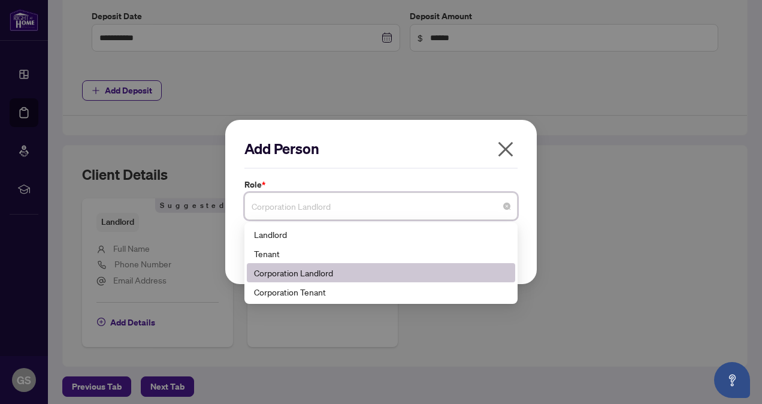
click at [375, 162] on div "Add Person" at bounding box center [380, 153] width 273 height 29
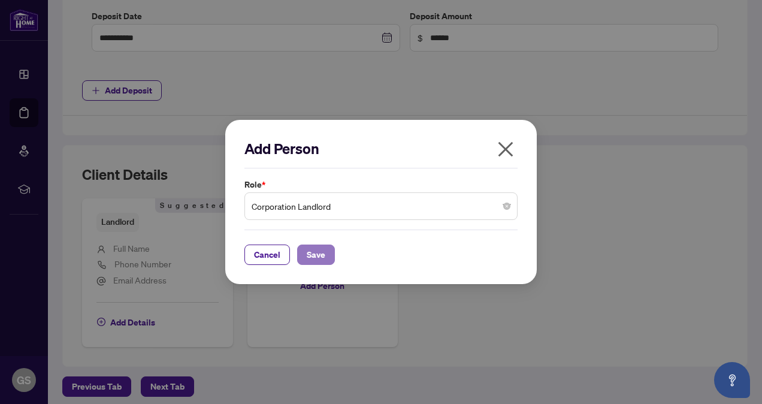
click at [310, 255] on span "Save" at bounding box center [316, 254] width 19 height 19
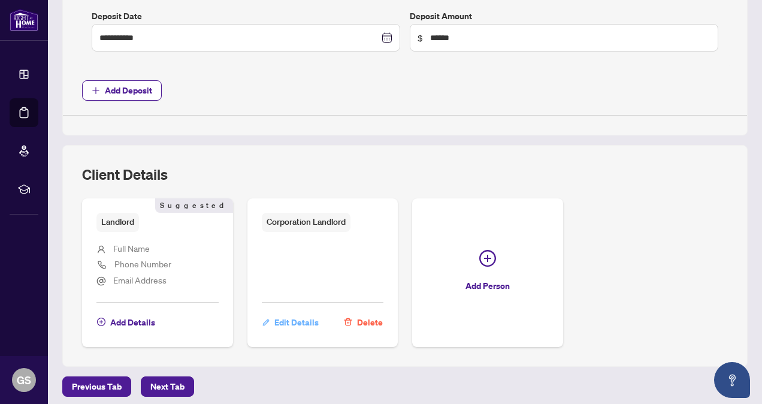
click at [319, 317] on span "Edit Details" at bounding box center [296, 322] width 44 height 19
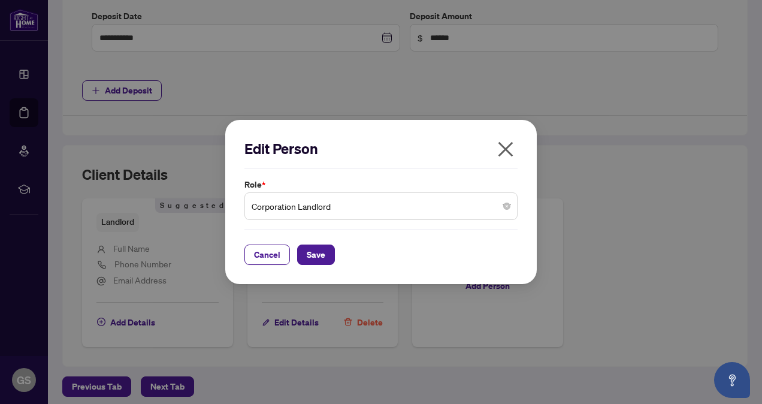
click at [507, 146] on icon "close" at bounding box center [505, 149] width 15 height 15
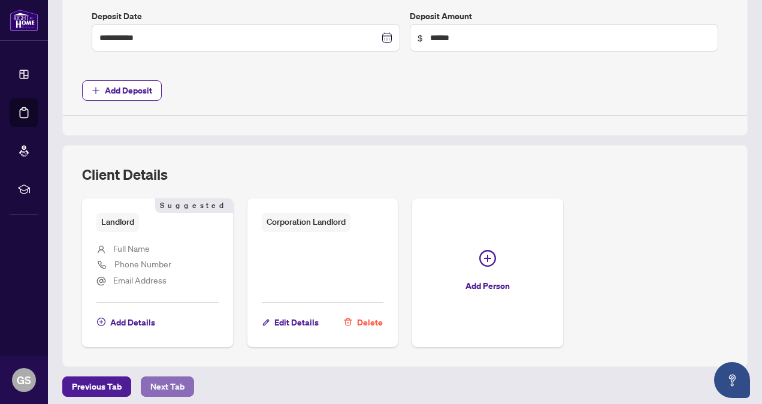
click at [172, 378] on span "Next Tab" at bounding box center [167, 386] width 34 height 19
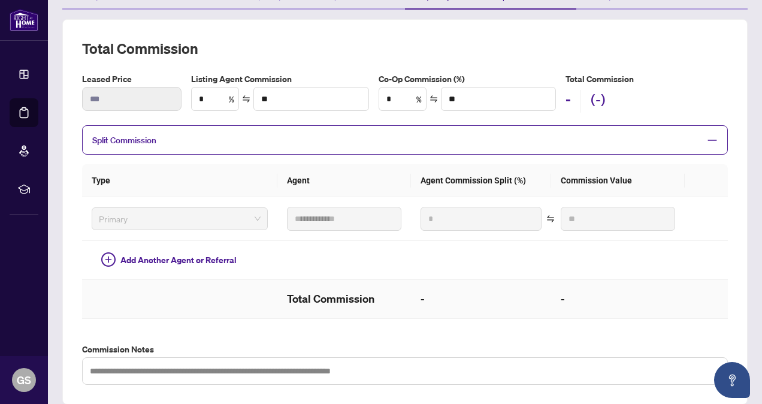
scroll to position [81, 0]
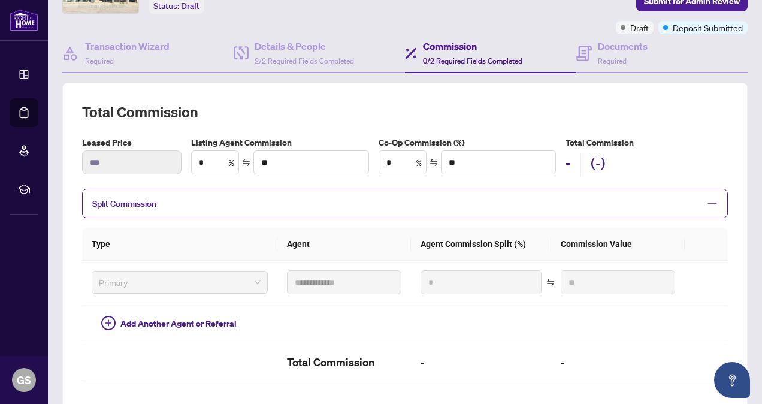
click at [217, 203] on span "Split Commission" at bounding box center [395, 203] width 607 height 14
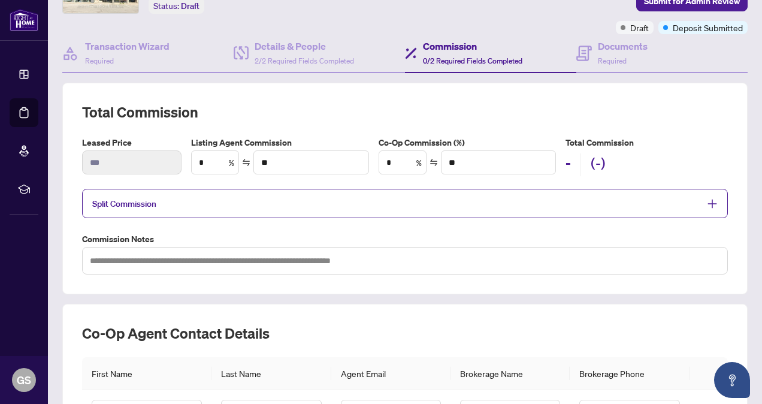
click at [217, 203] on span "Split Commission" at bounding box center [395, 203] width 607 height 14
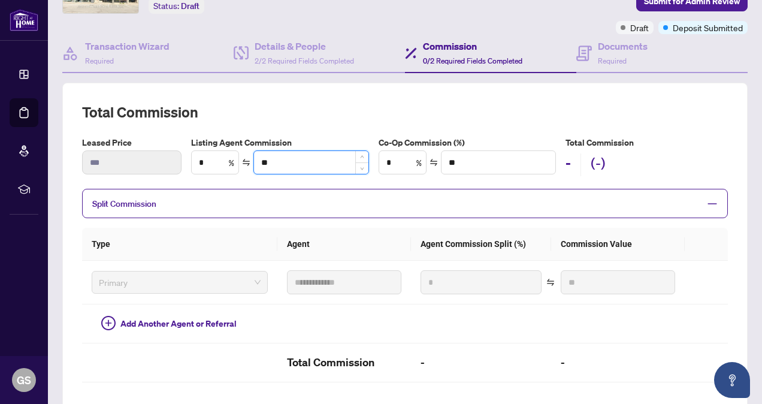
drag, startPoint x: 305, startPoint y: 159, endPoint x: 263, endPoint y: 153, distance: 42.9
click at [267, 153] on input "**" at bounding box center [311, 162] width 114 height 23
drag, startPoint x: 293, startPoint y: 169, endPoint x: 228, endPoint y: 167, distance: 64.7
click at [228, 167] on div "* % **" at bounding box center [280, 162] width 178 height 24
